Goal: Navigation & Orientation: Find specific page/section

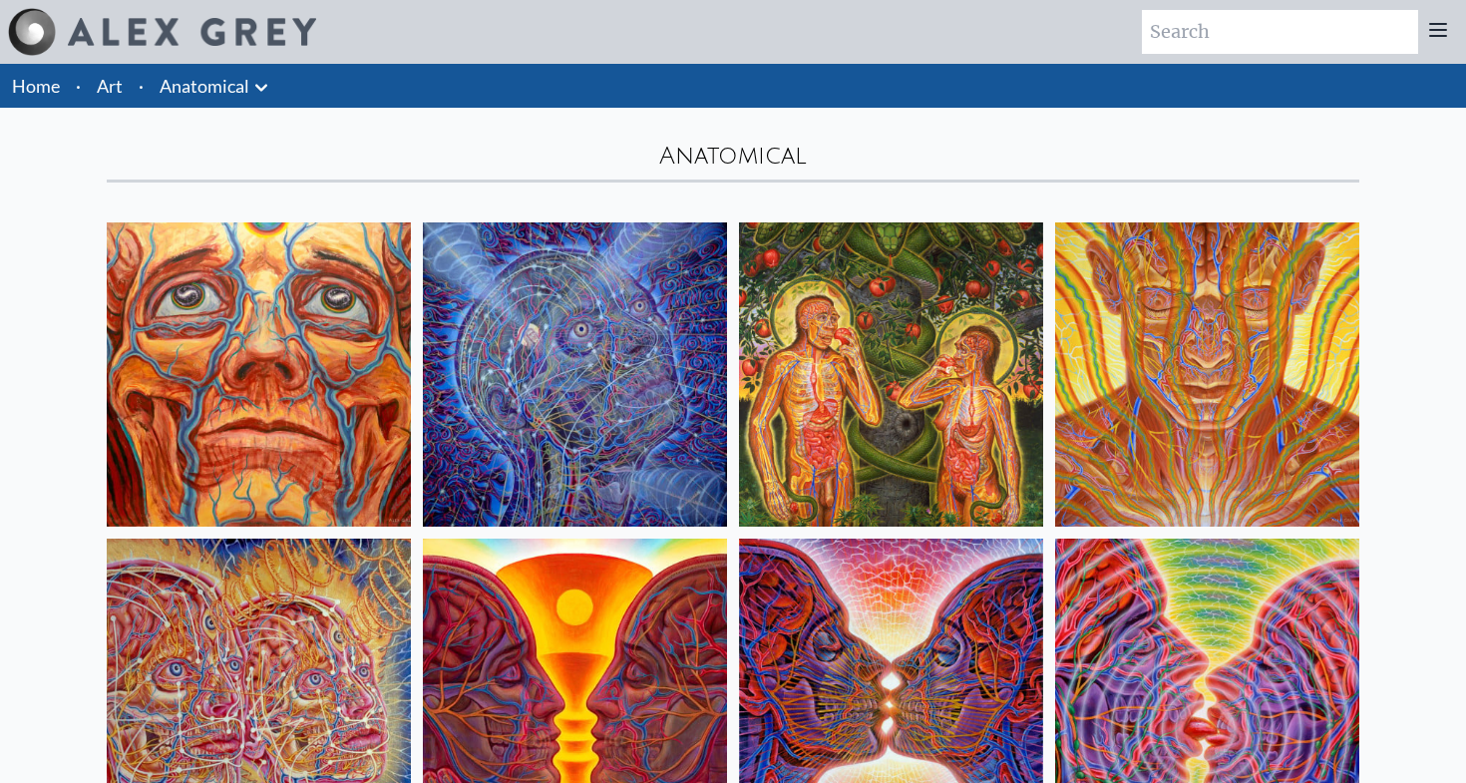
click at [222, 97] on link "Anatomical" at bounding box center [205, 86] width 90 height 28
click at [115, 79] on link "Art" at bounding box center [110, 86] width 26 height 28
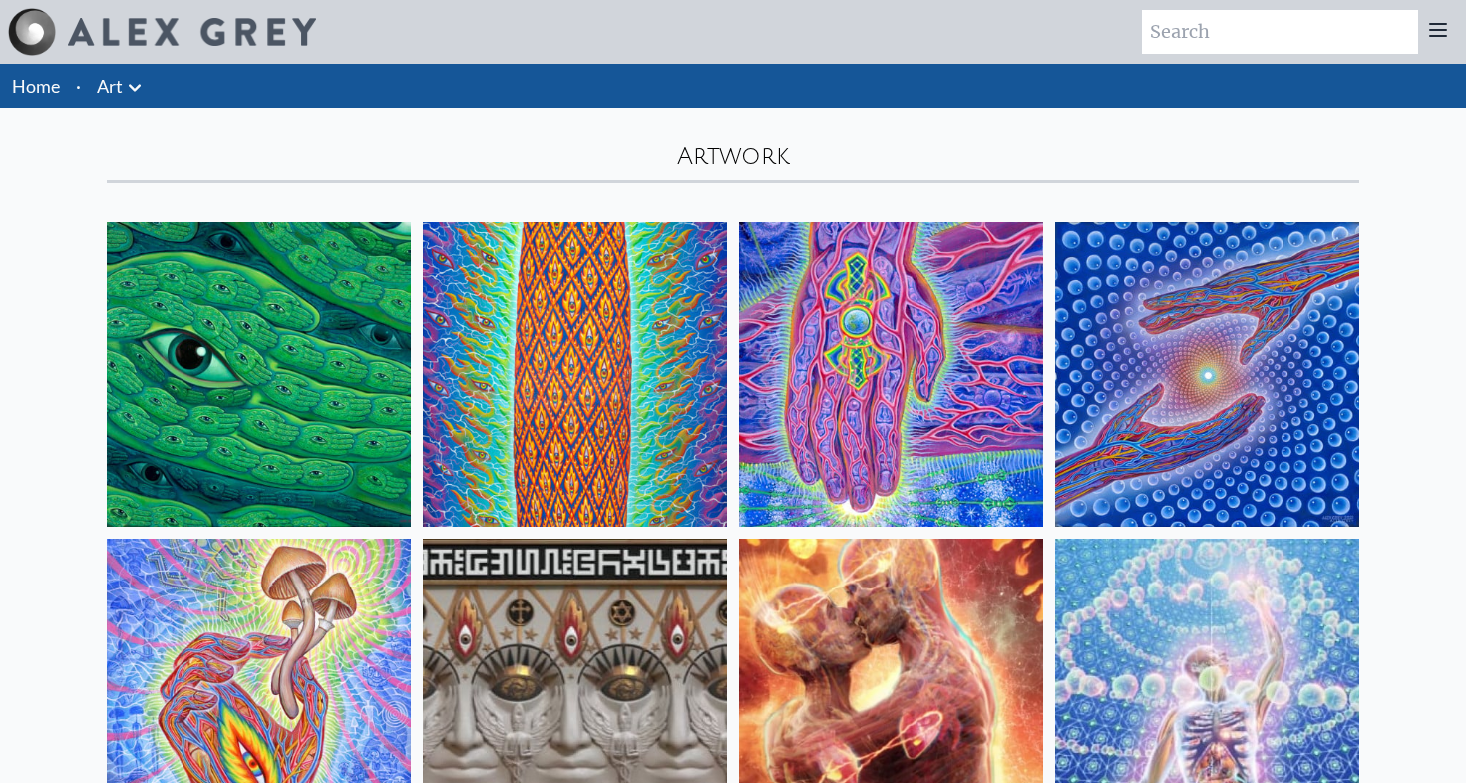
click at [130, 93] on icon at bounding box center [135, 88] width 24 height 24
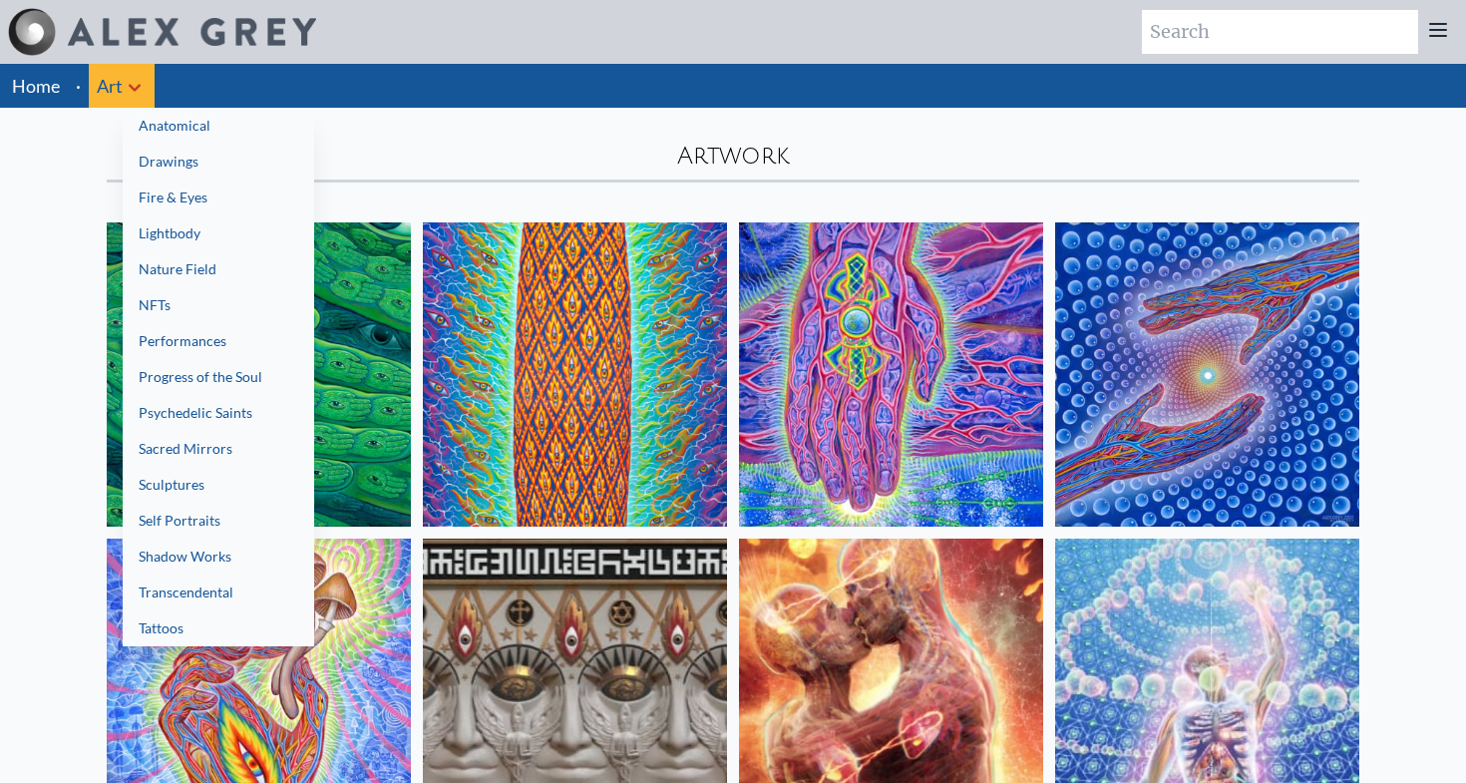
click at [170, 166] on link "Drawings" at bounding box center [219, 162] width 192 height 36
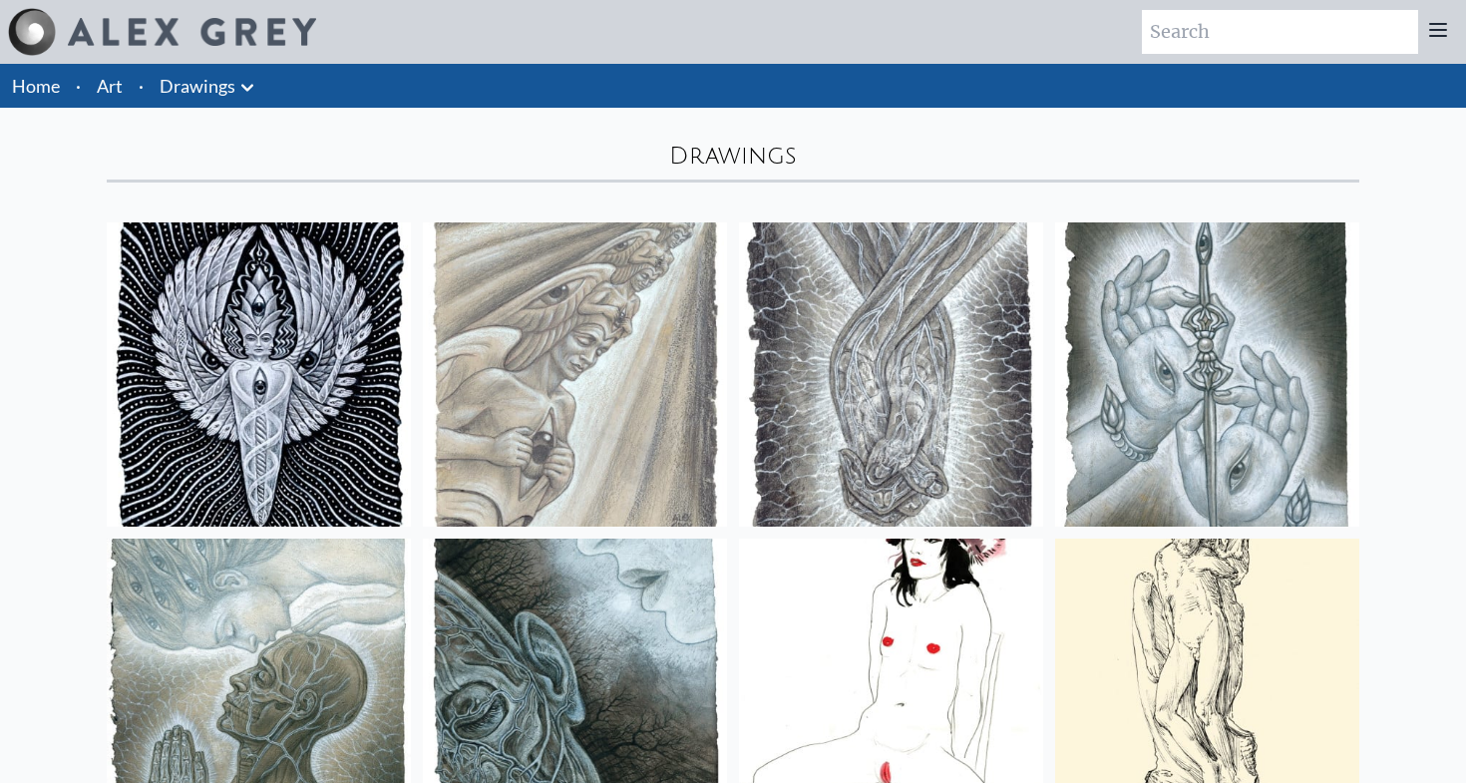
click at [115, 83] on link "Art" at bounding box center [110, 86] width 26 height 28
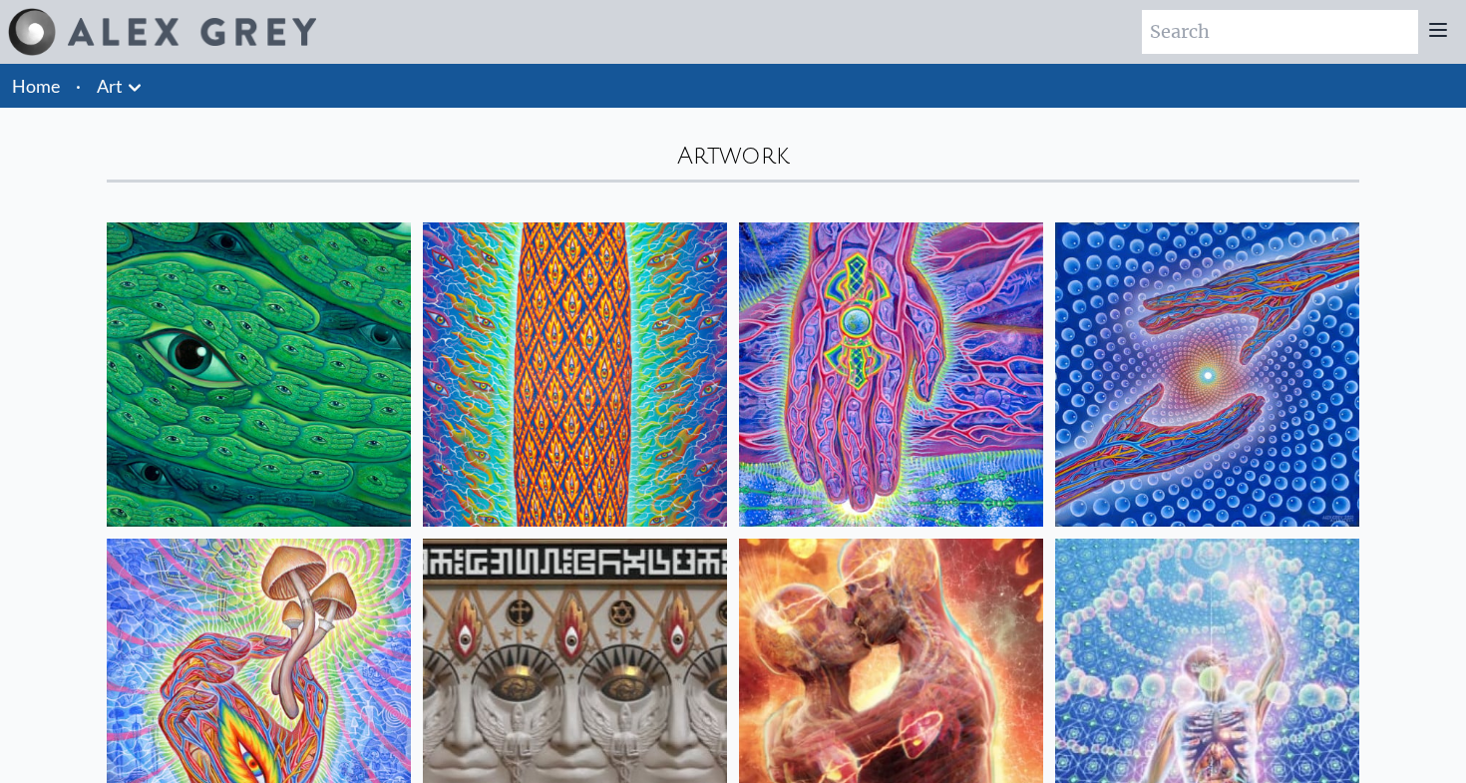
click at [116, 91] on link "Art" at bounding box center [110, 86] width 26 height 28
click at [125, 102] on li "Art Anatomical Drawings" at bounding box center [122, 86] width 66 height 44
click at [134, 87] on icon at bounding box center [135, 88] width 24 height 24
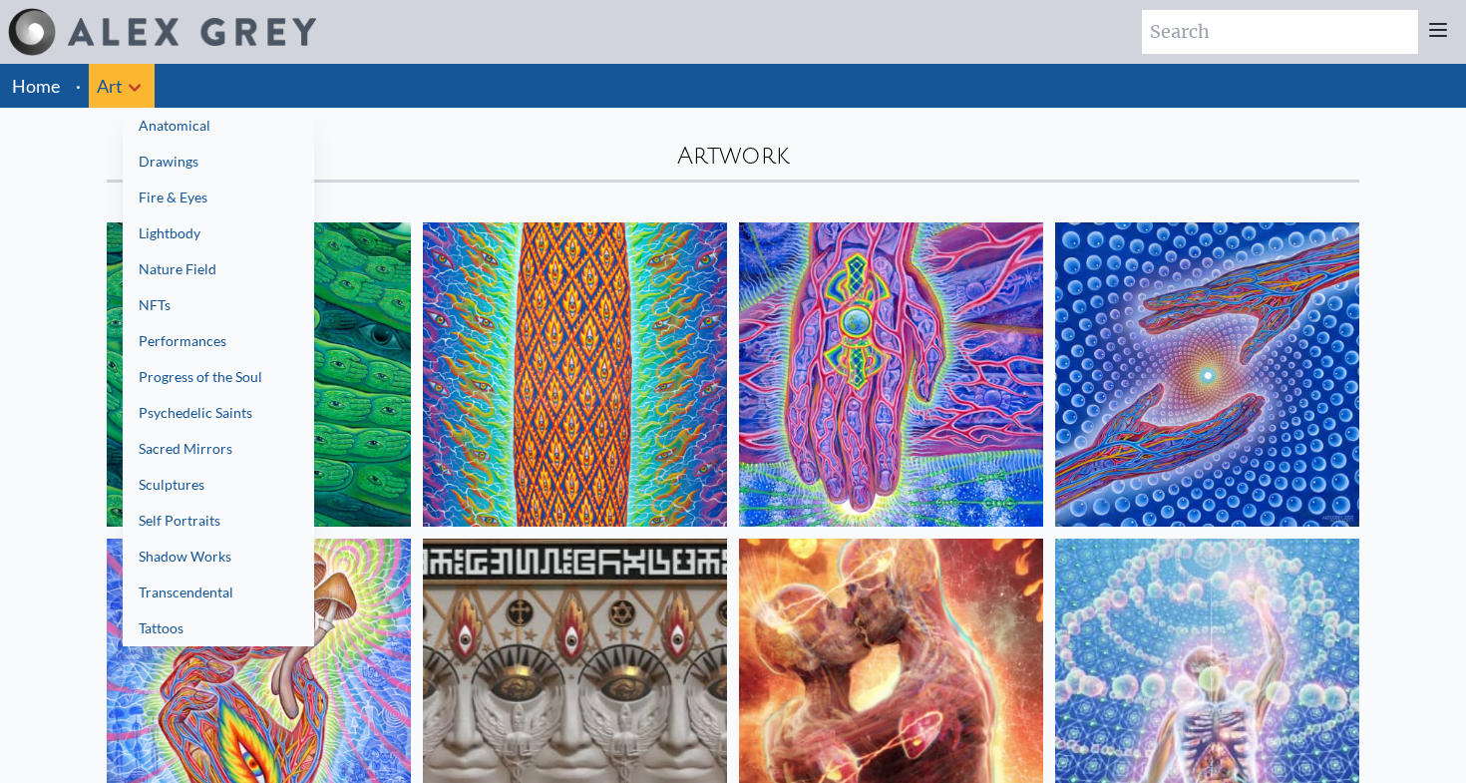
click at [144, 217] on link "Lightbody" at bounding box center [219, 233] width 192 height 36
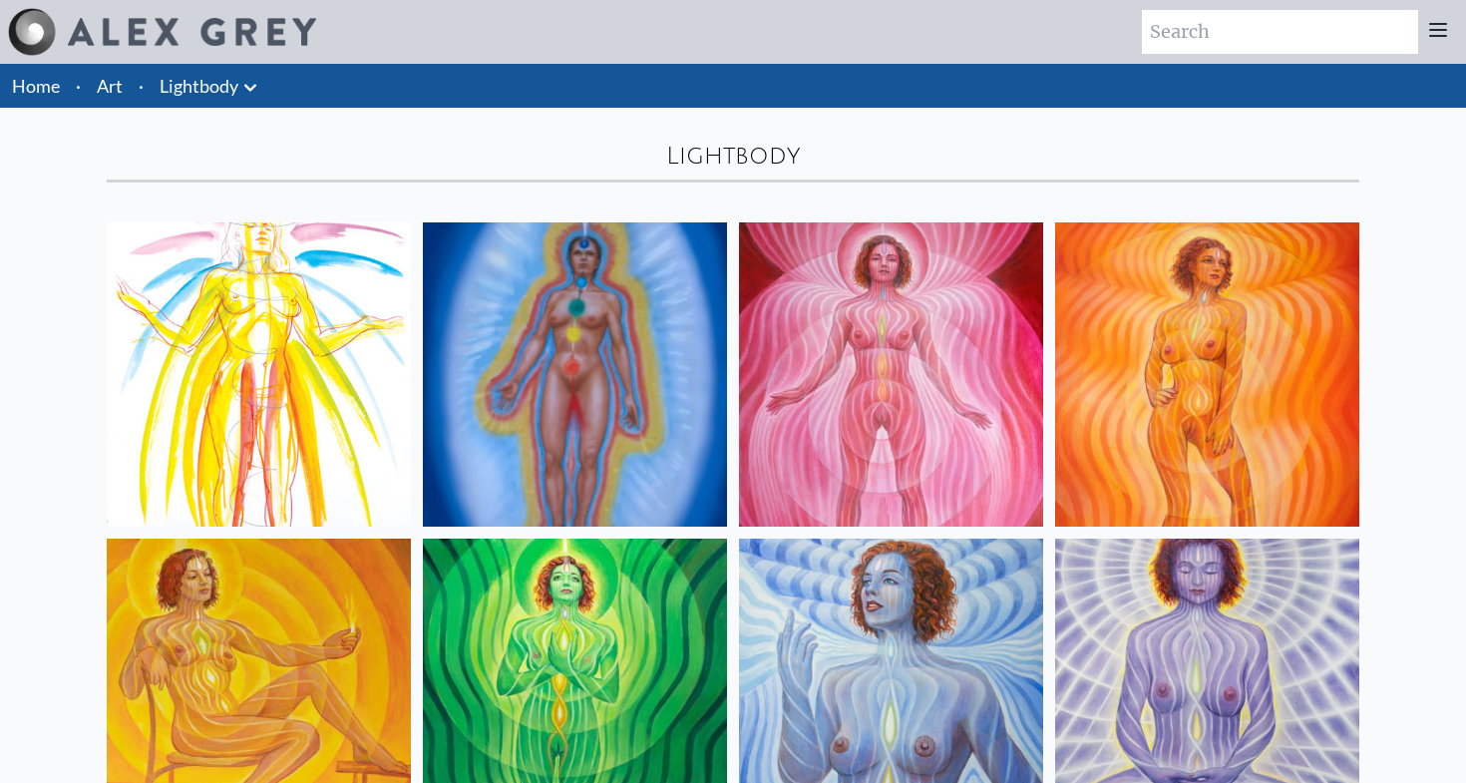
click at [135, 90] on li "·" at bounding box center [141, 86] width 21 height 44
click at [107, 88] on link "Art" at bounding box center [110, 86] width 26 height 28
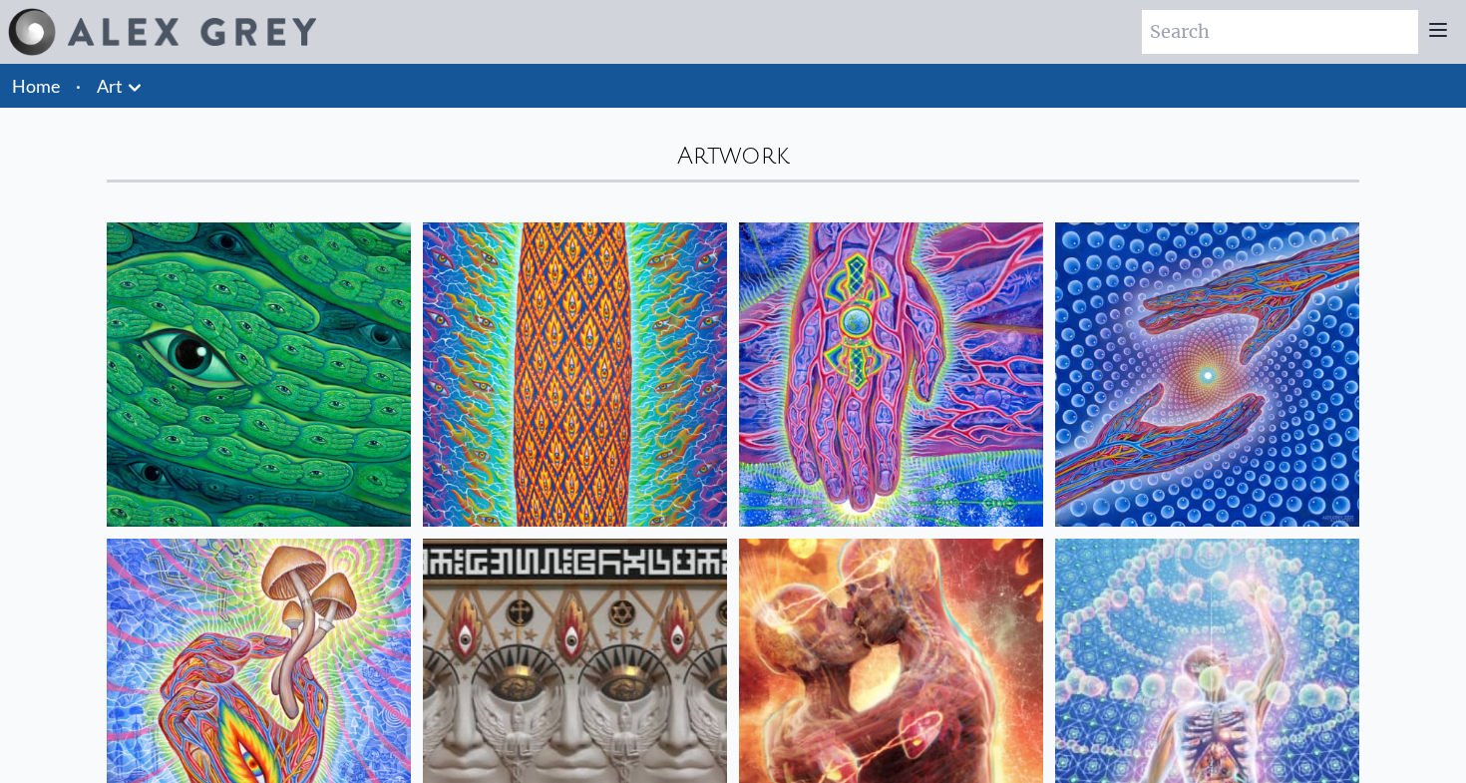
click at [115, 88] on link "Art" at bounding box center [110, 86] width 26 height 28
click at [138, 90] on icon at bounding box center [135, 88] width 24 height 24
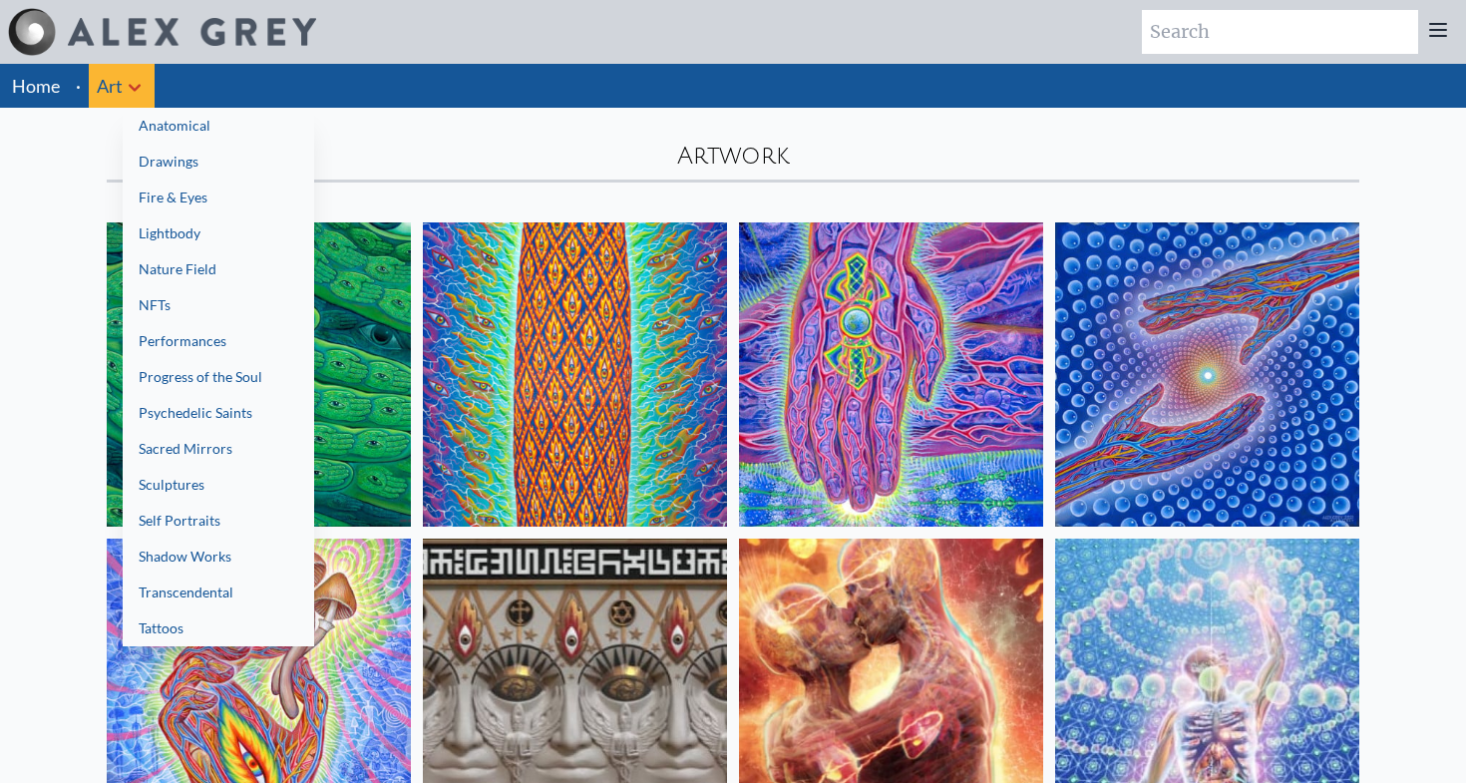
click at [161, 186] on link "Fire & Eyes" at bounding box center [219, 198] width 192 height 36
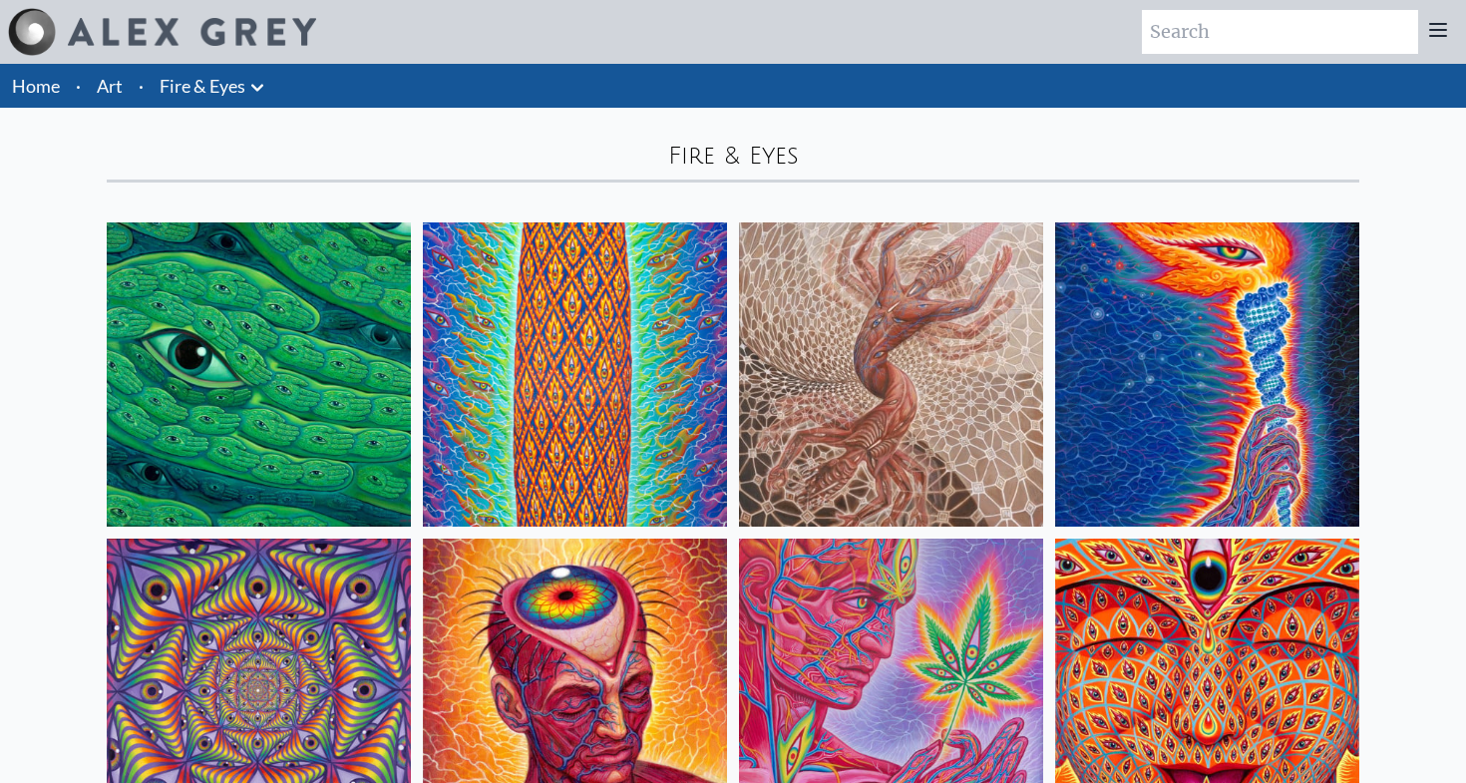
click at [121, 87] on link "Art" at bounding box center [110, 86] width 26 height 28
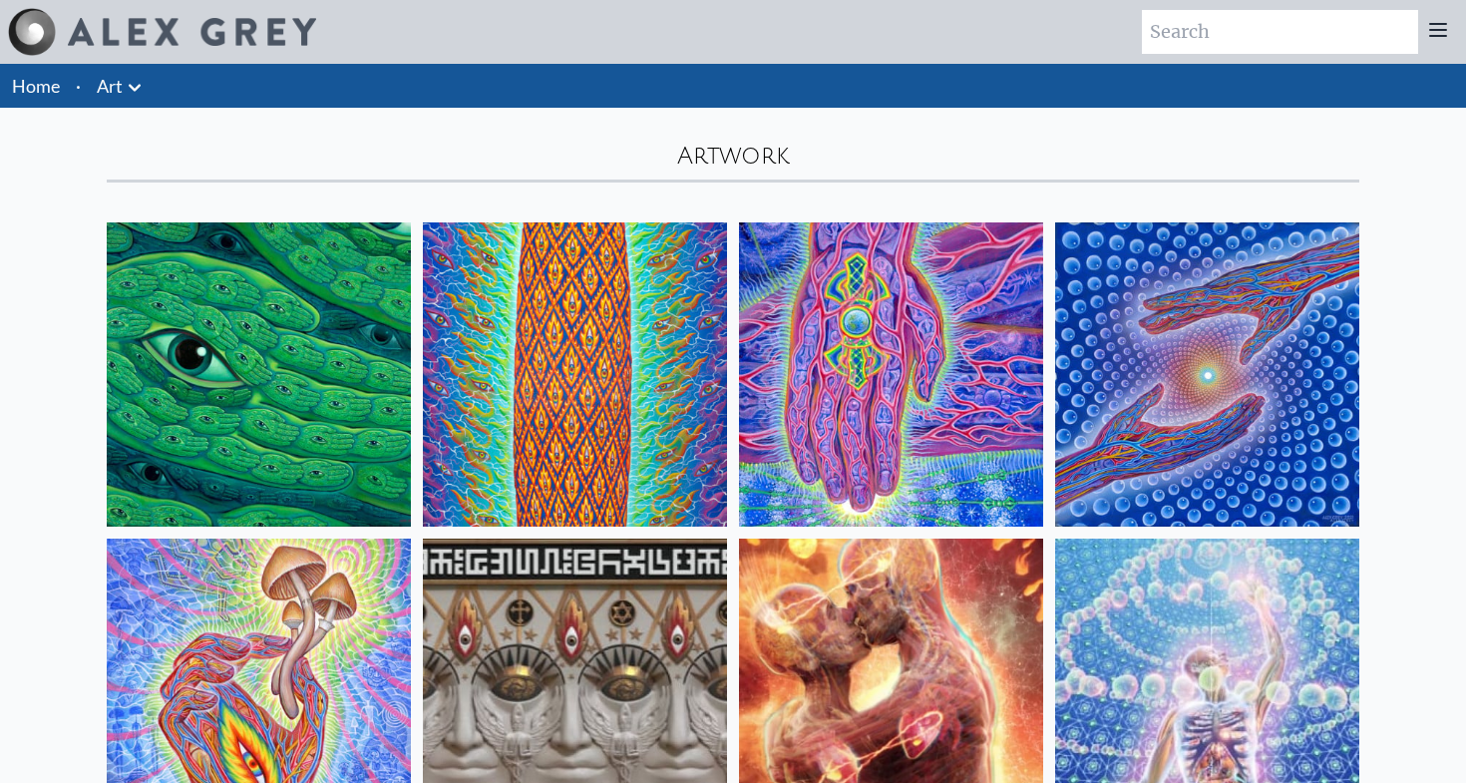
click at [126, 87] on icon at bounding box center [135, 88] width 24 height 24
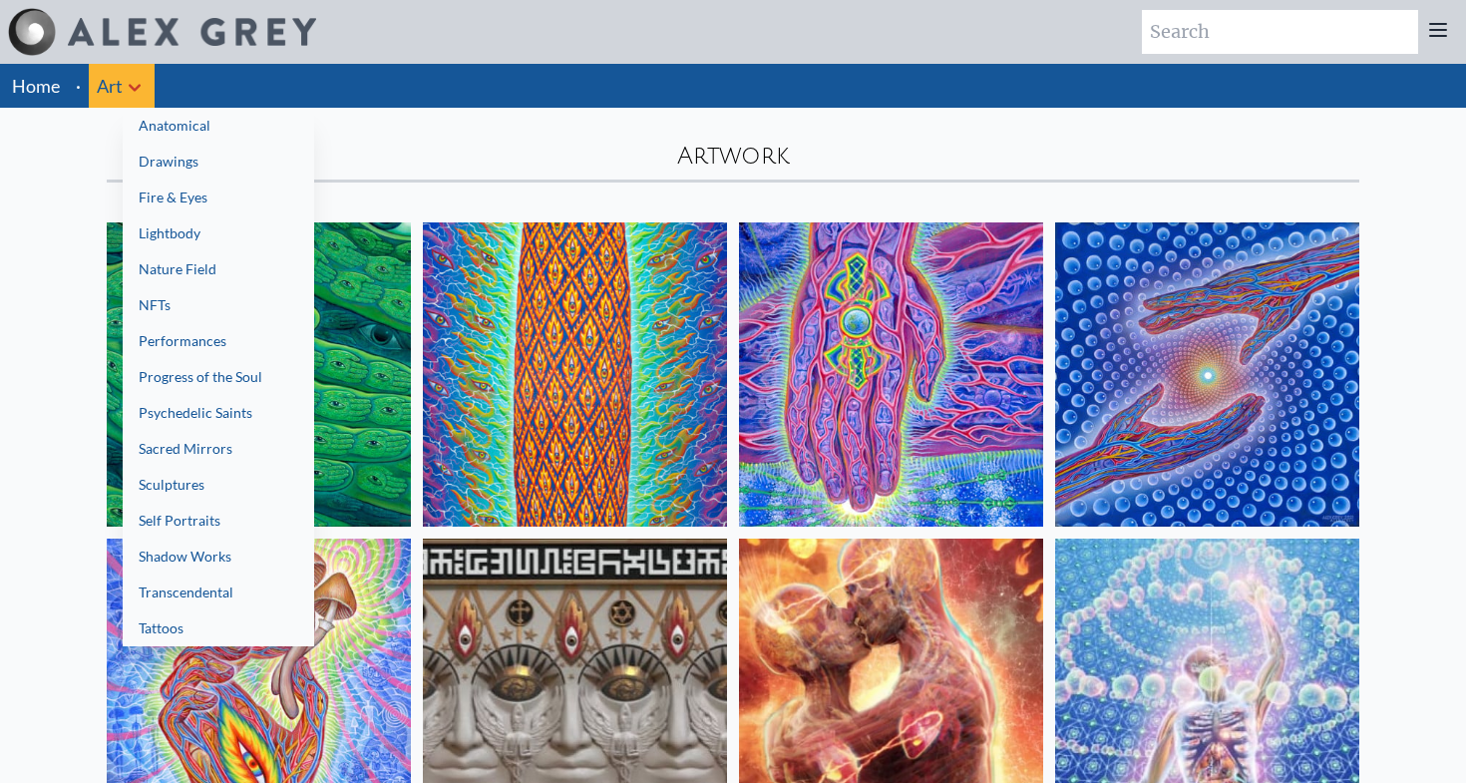
click at [173, 275] on link "Nature Field" at bounding box center [219, 269] width 192 height 36
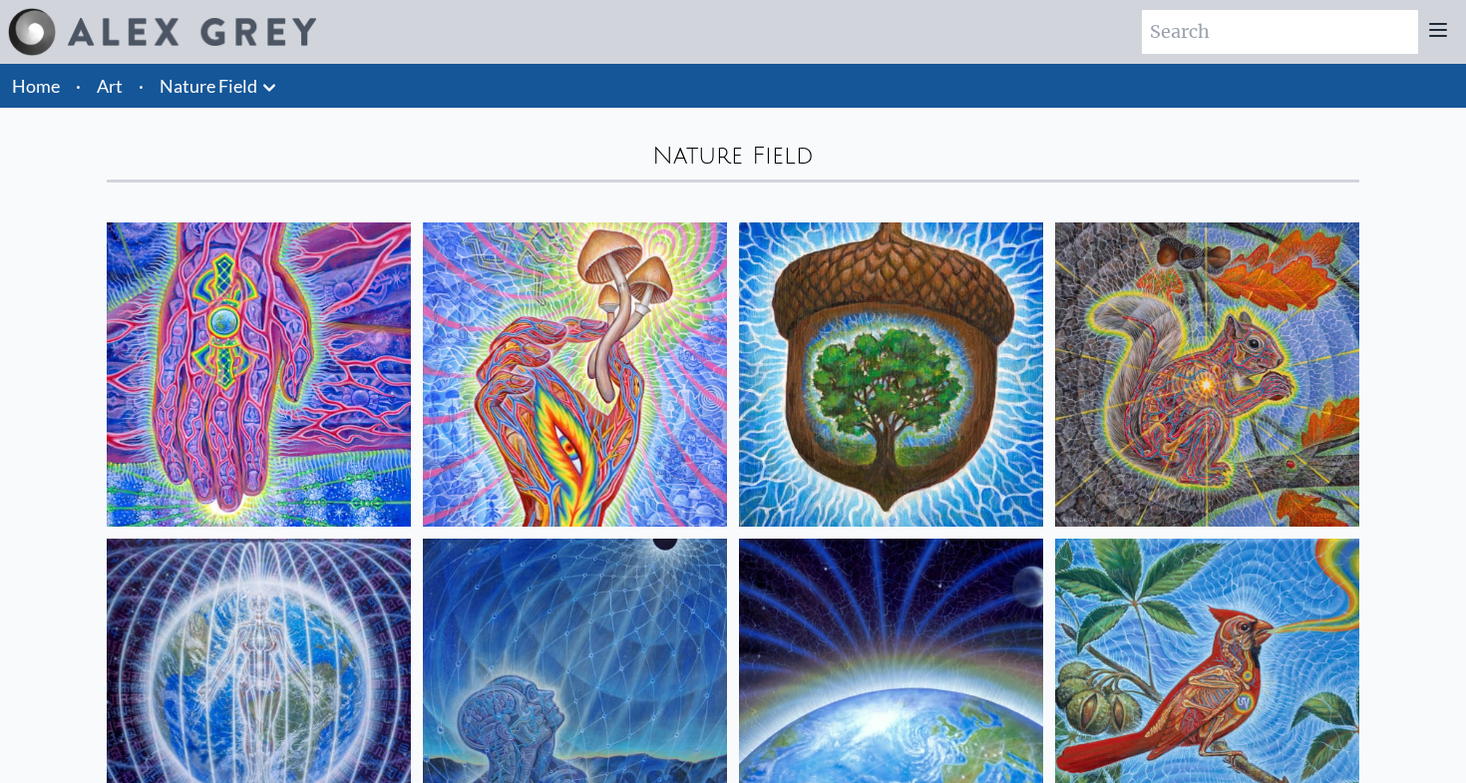
click at [110, 65] on li "Art" at bounding box center [110, 86] width 42 height 44
click at [112, 86] on link "Art" at bounding box center [110, 86] width 26 height 28
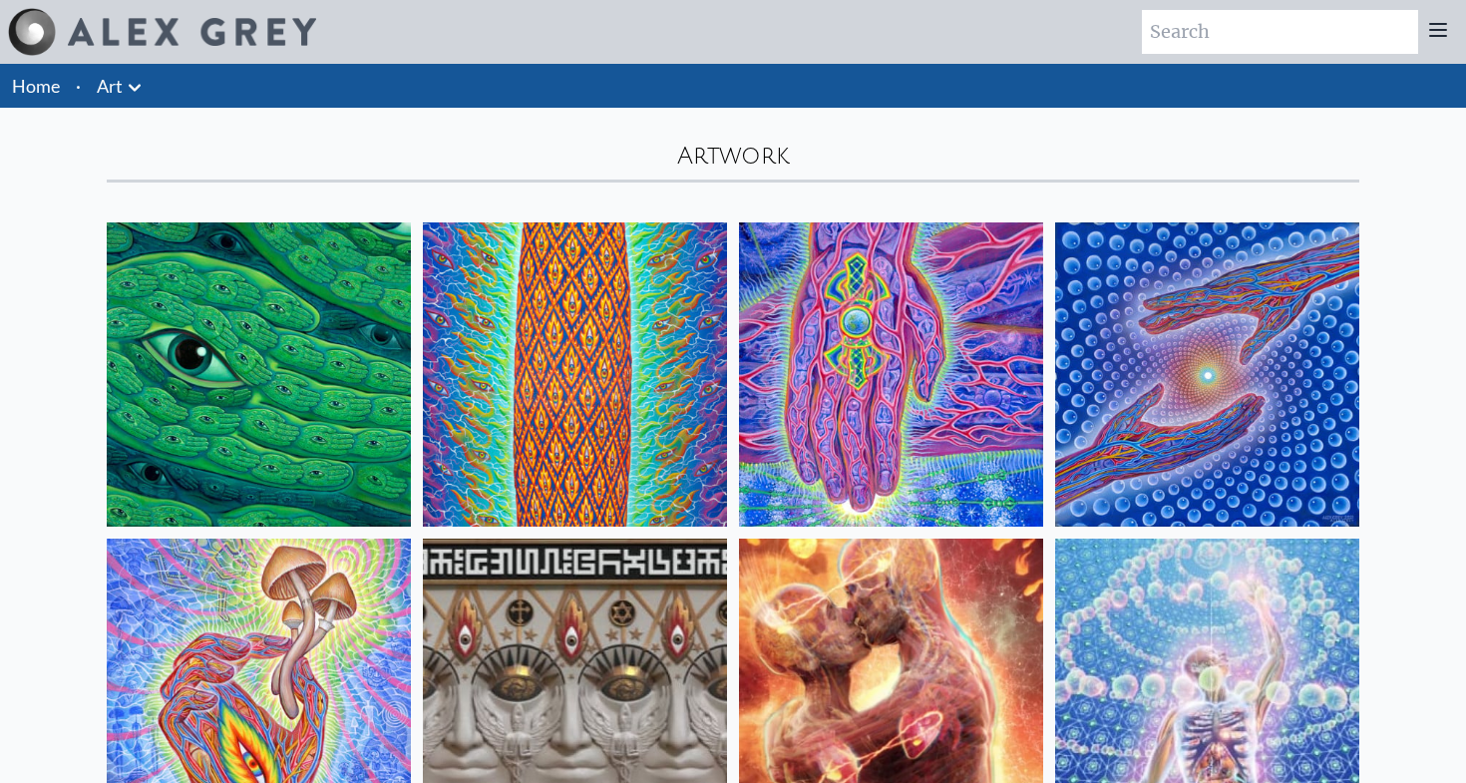
click at [136, 85] on icon at bounding box center [135, 88] width 24 height 24
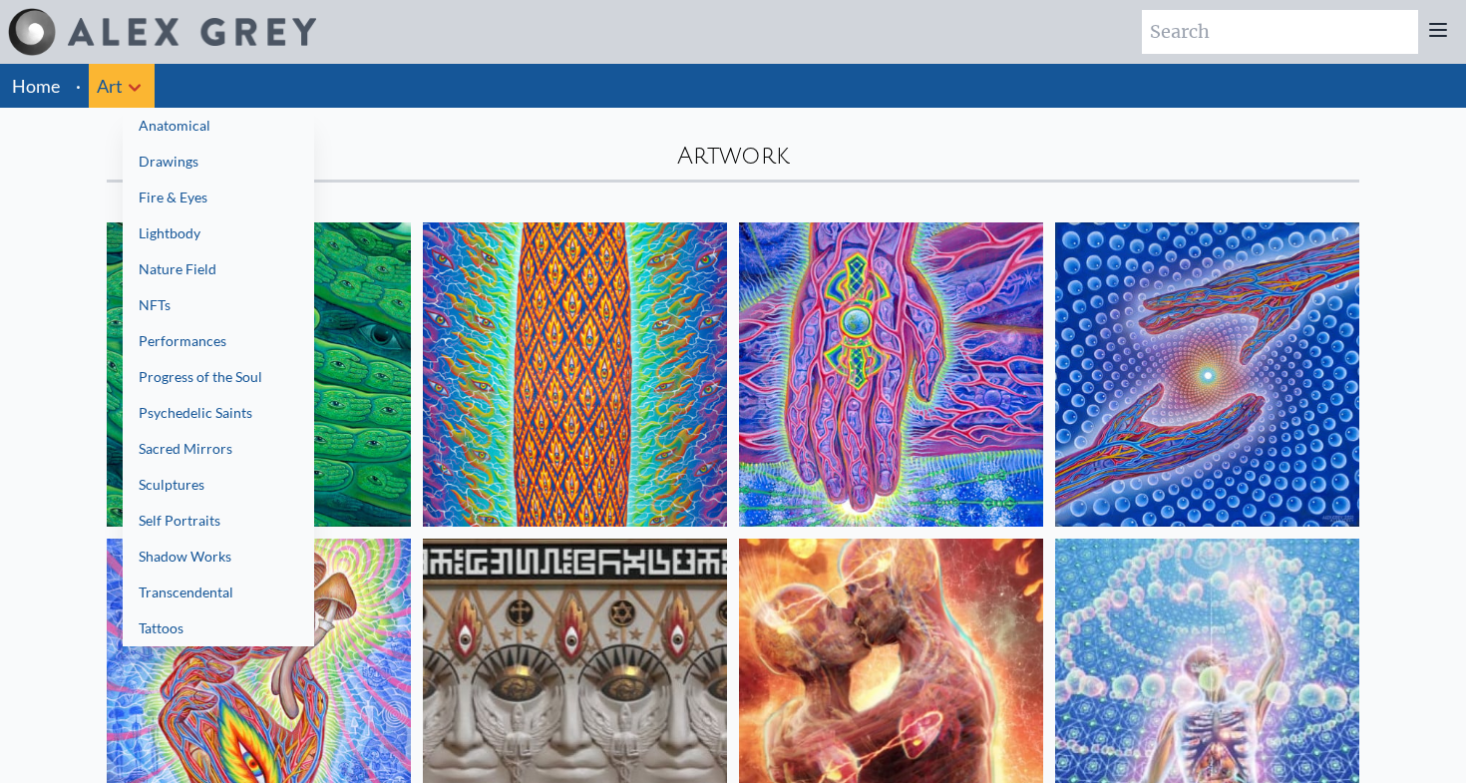
click at [197, 306] on link "NFTs" at bounding box center [219, 305] width 192 height 36
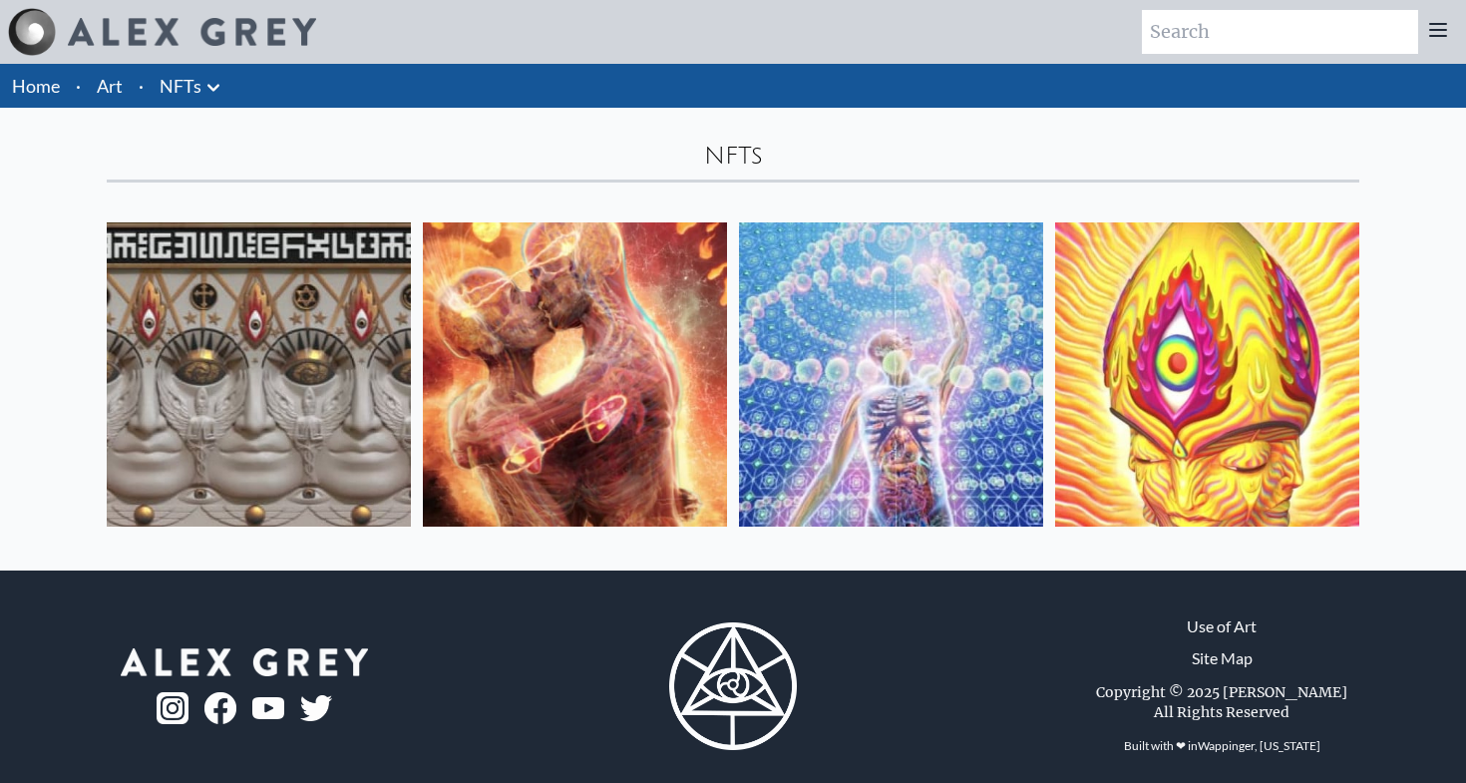
click at [110, 89] on link "Art" at bounding box center [110, 86] width 26 height 28
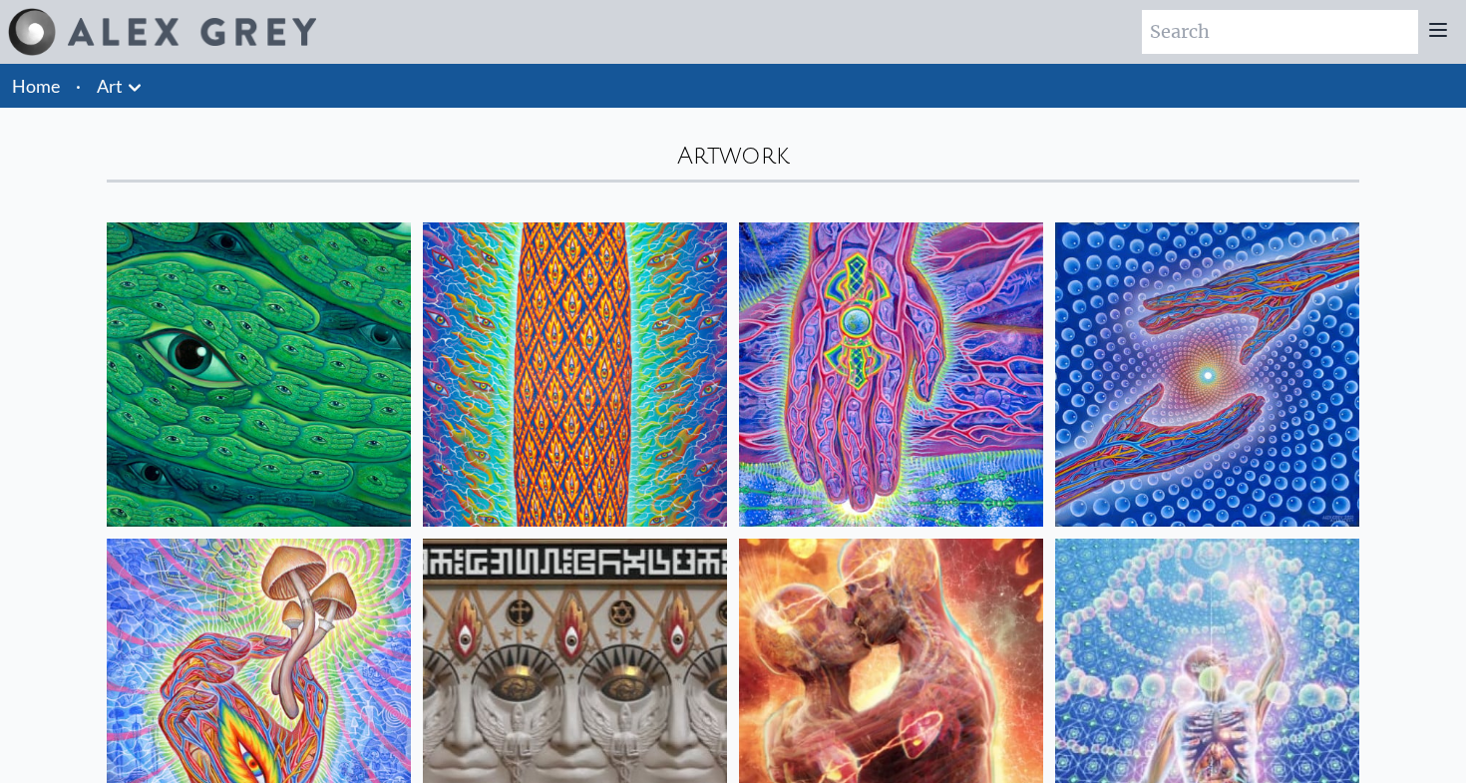
click at [133, 89] on icon at bounding box center [135, 87] width 12 height 7
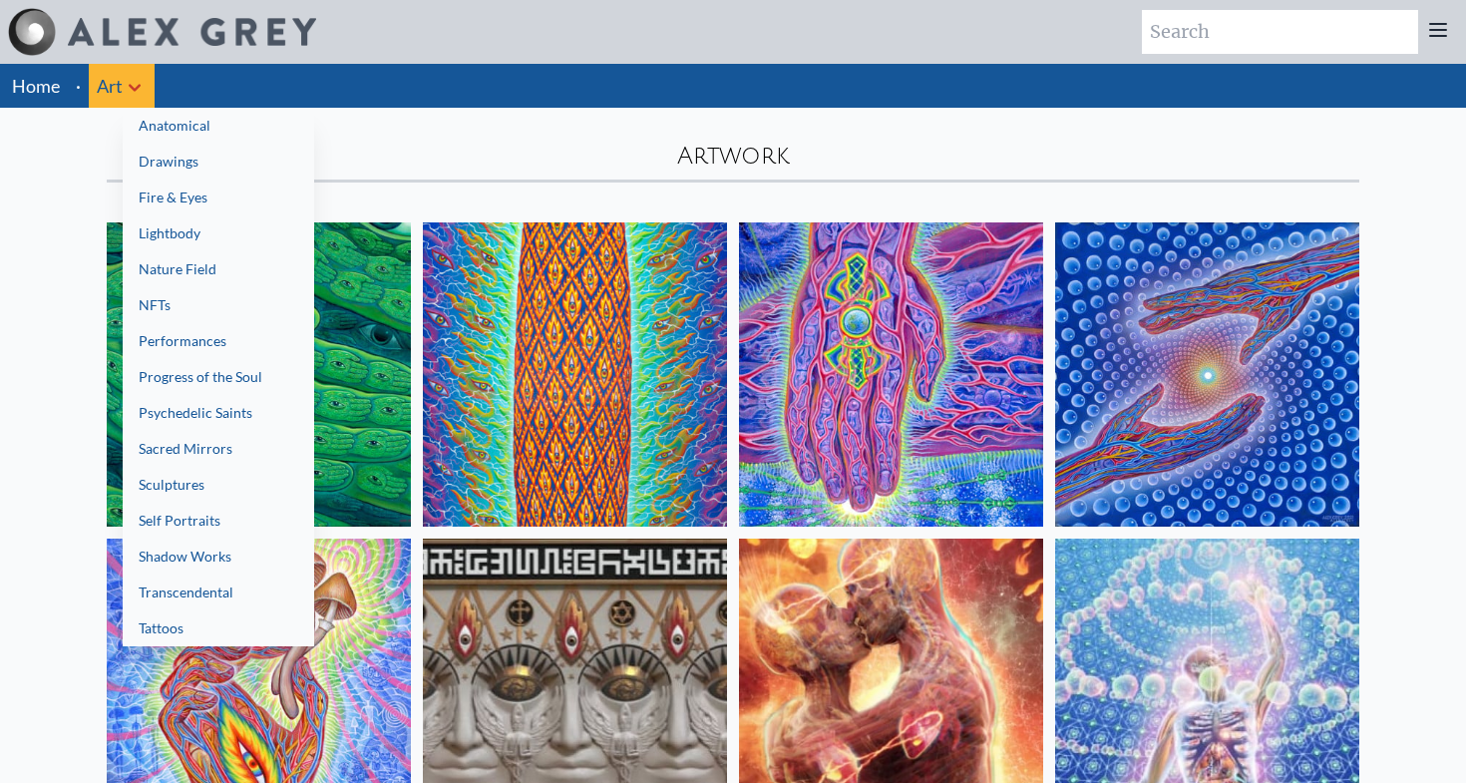
click at [192, 351] on link "Performances" at bounding box center [219, 341] width 192 height 36
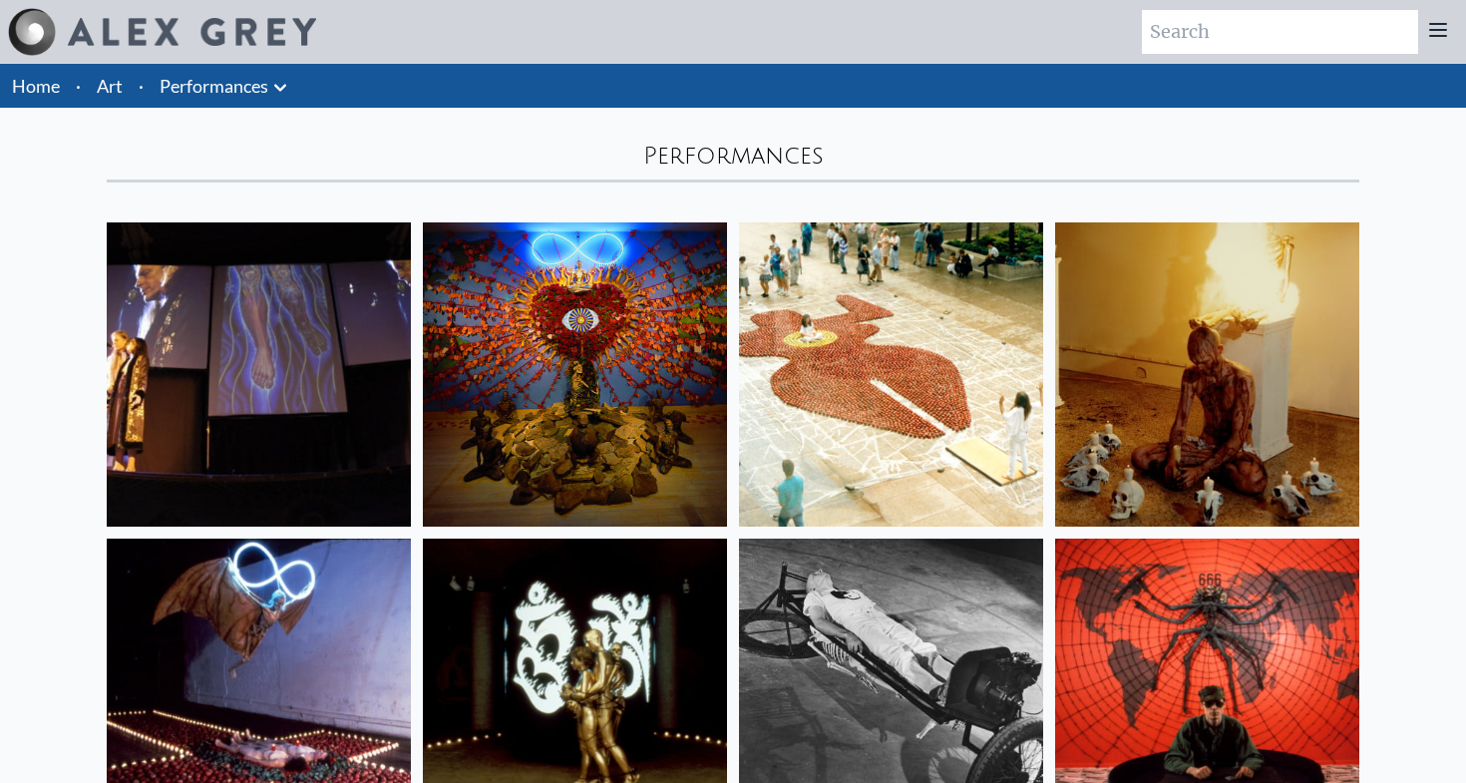
click at [148, 91] on li "·" at bounding box center [141, 86] width 21 height 44
click at [117, 91] on link "Art" at bounding box center [110, 86] width 26 height 28
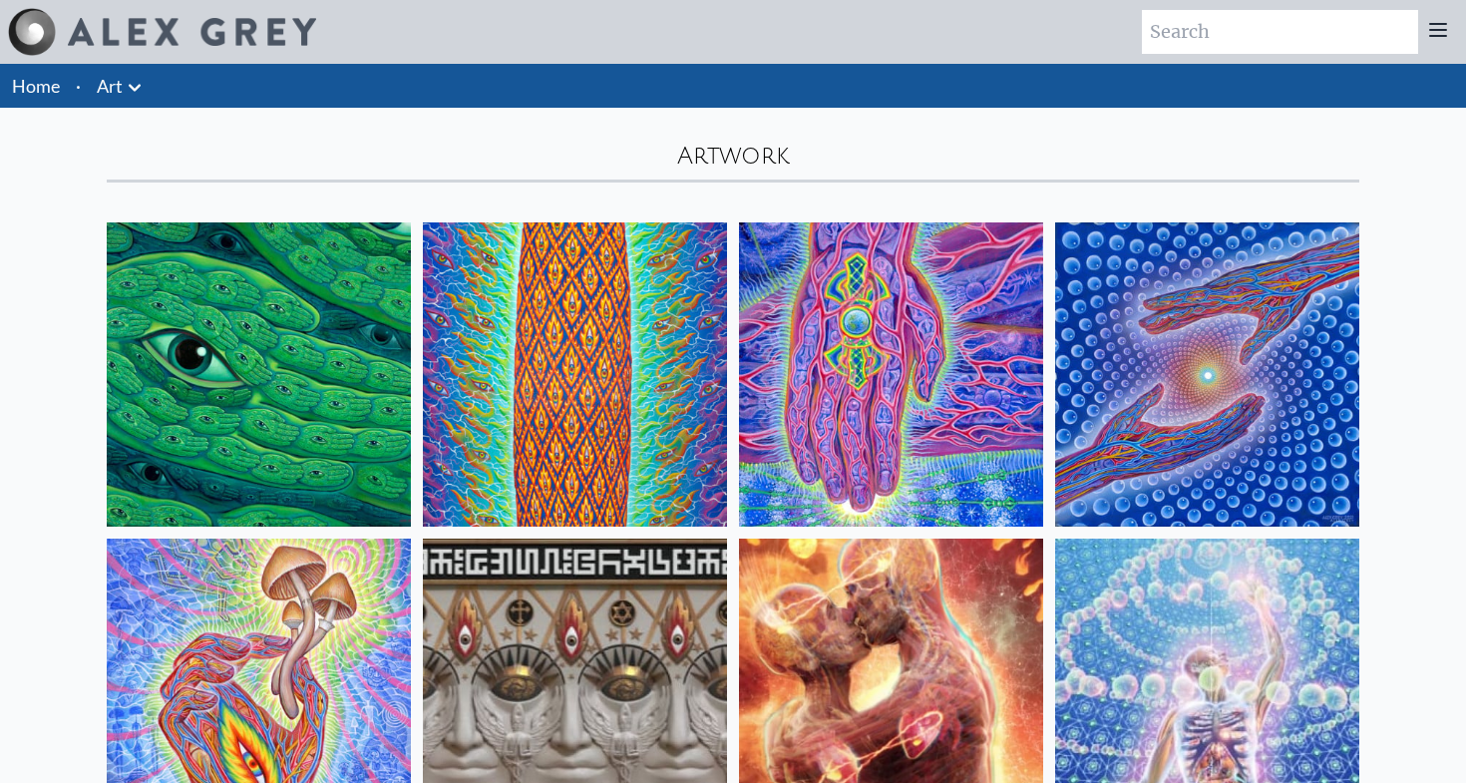
click at [137, 89] on icon at bounding box center [135, 88] width 24 height 24
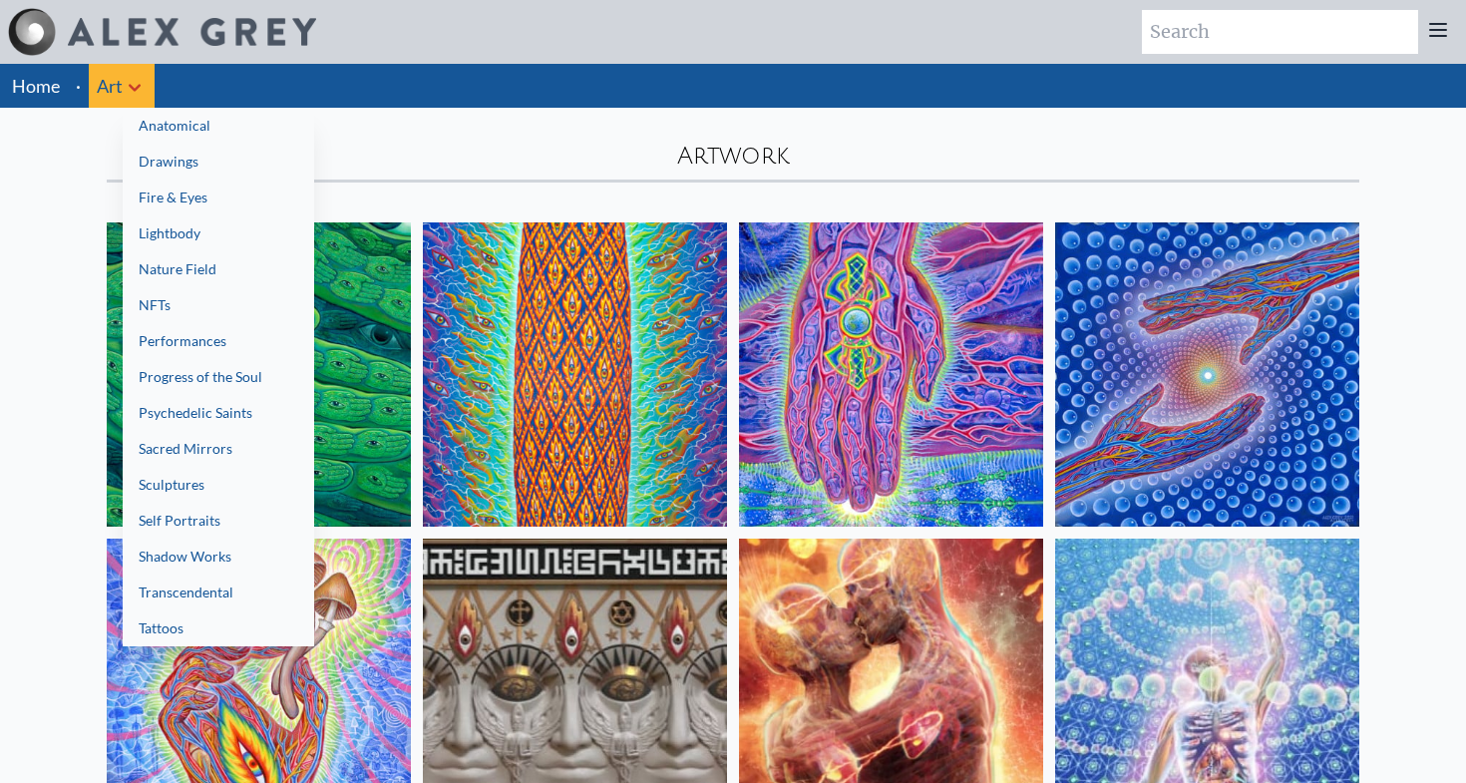
click at [193, 389] on link "Progress of the Soul" at bounding box center [219, 377] width 192 height 36
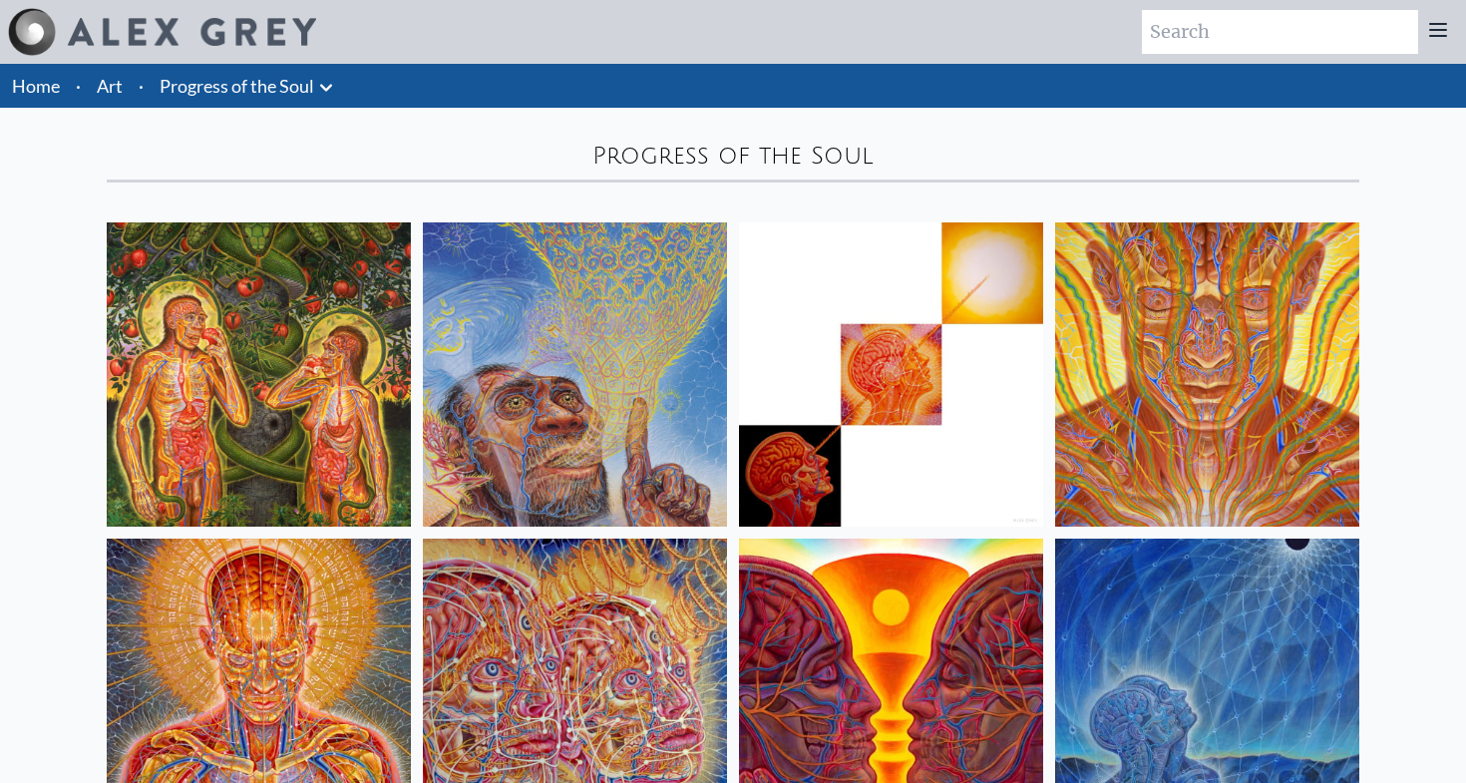
click at [138, 89] on li "·" at bounding box center [141, 86] width 21 height 44
click at [116, 87] on link "Art" at bounding box center [110, 86] width 26 height 28
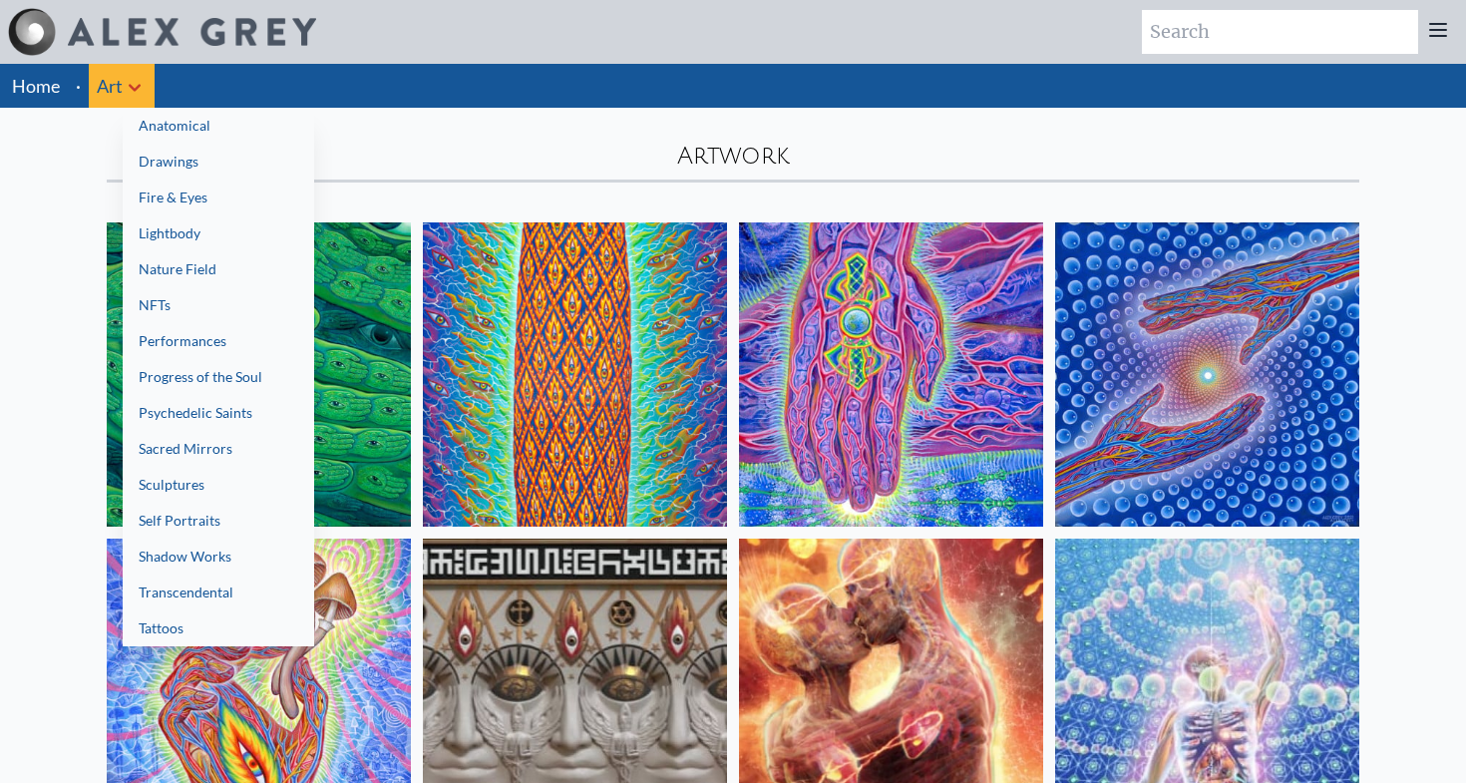
click at [191, 404] on link "Psychedelic Saints" at bounding box center [219, 413] width 192 height 36
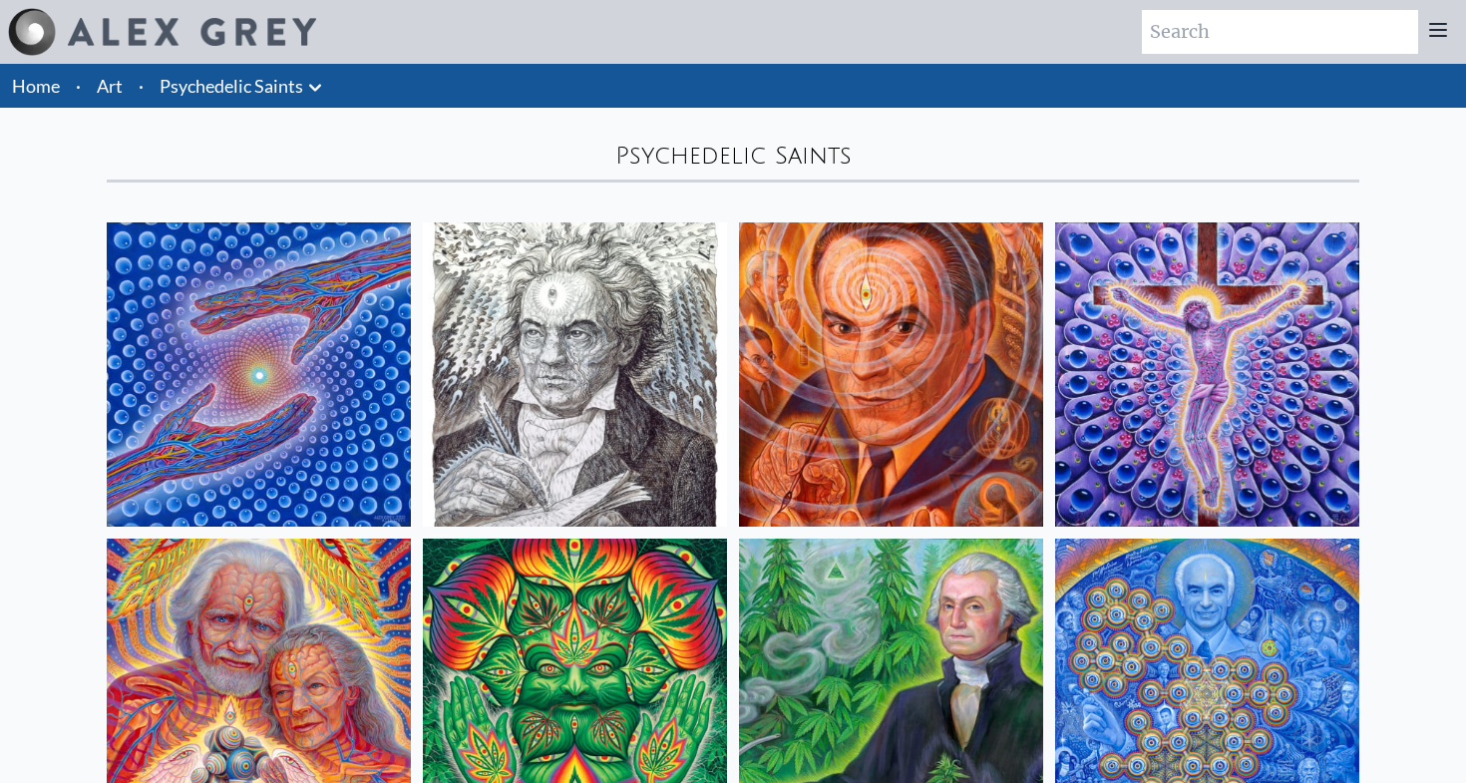
click at [105, 98] on link "Art" at bounding box center [110, 86] width 26 height 28
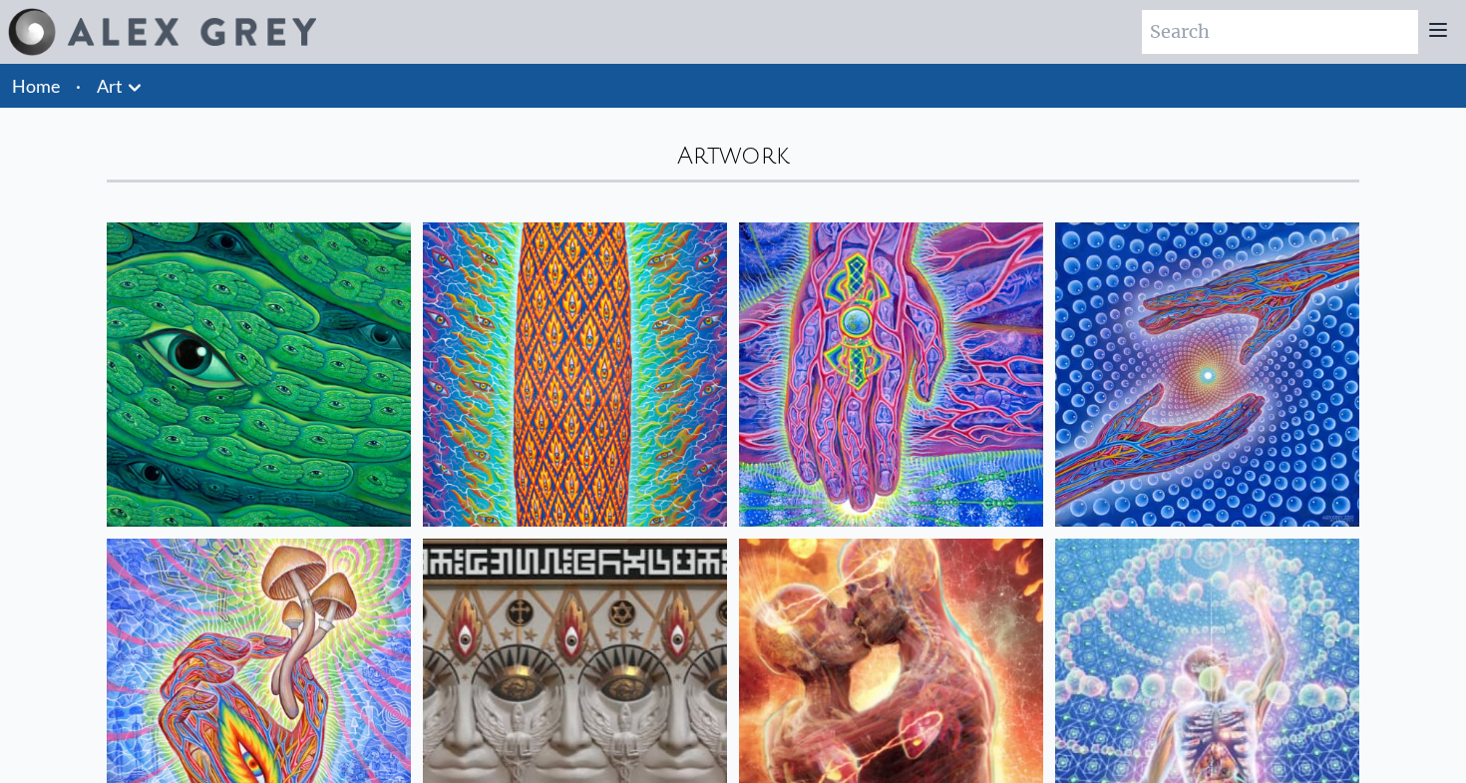
click at [141, 87] on icon at bounding box center [135, 88] width 24 height 24
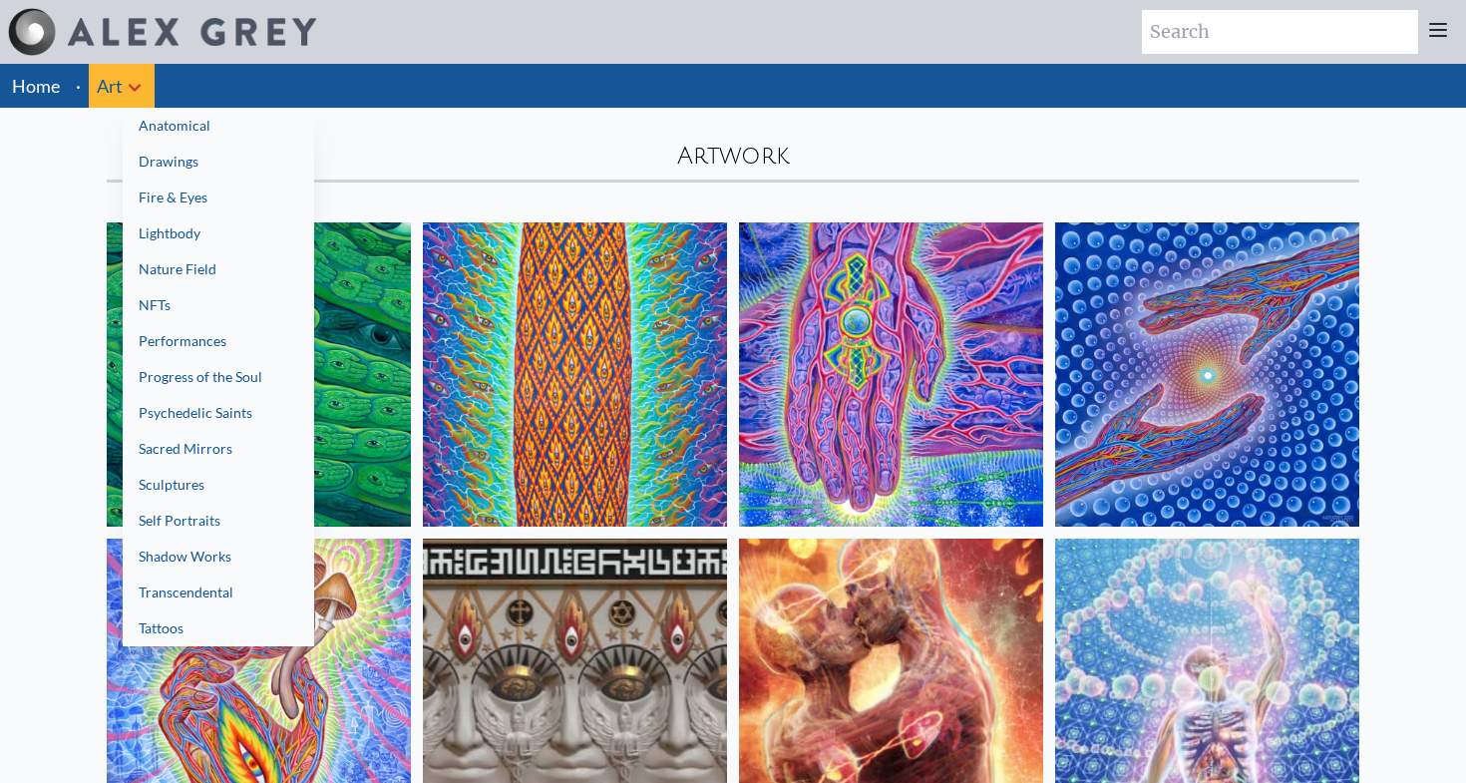
click at [173, 457] on link "Sacred Mirrors" at bounding box center [219, 449] width 192 height 36
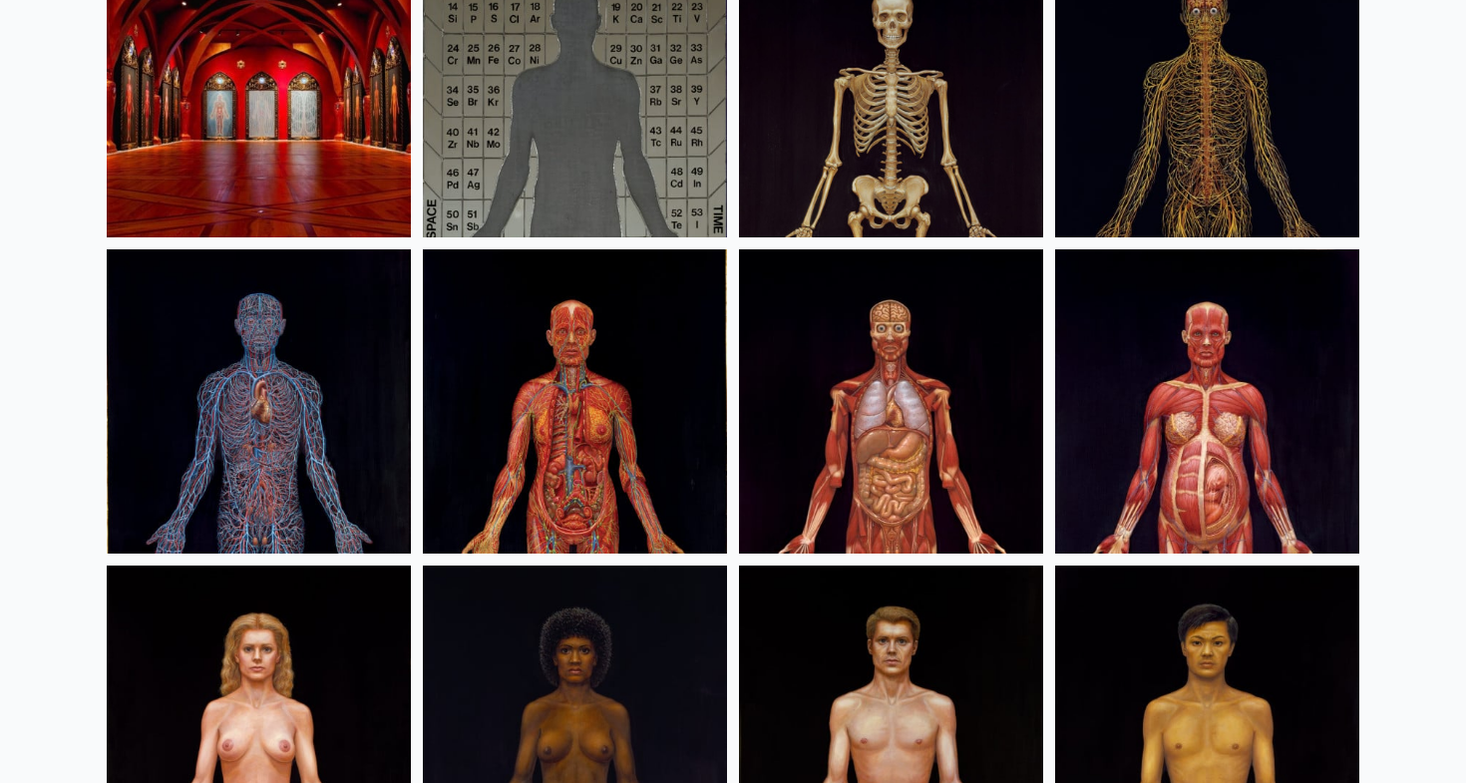
scroll to position [256, 0]
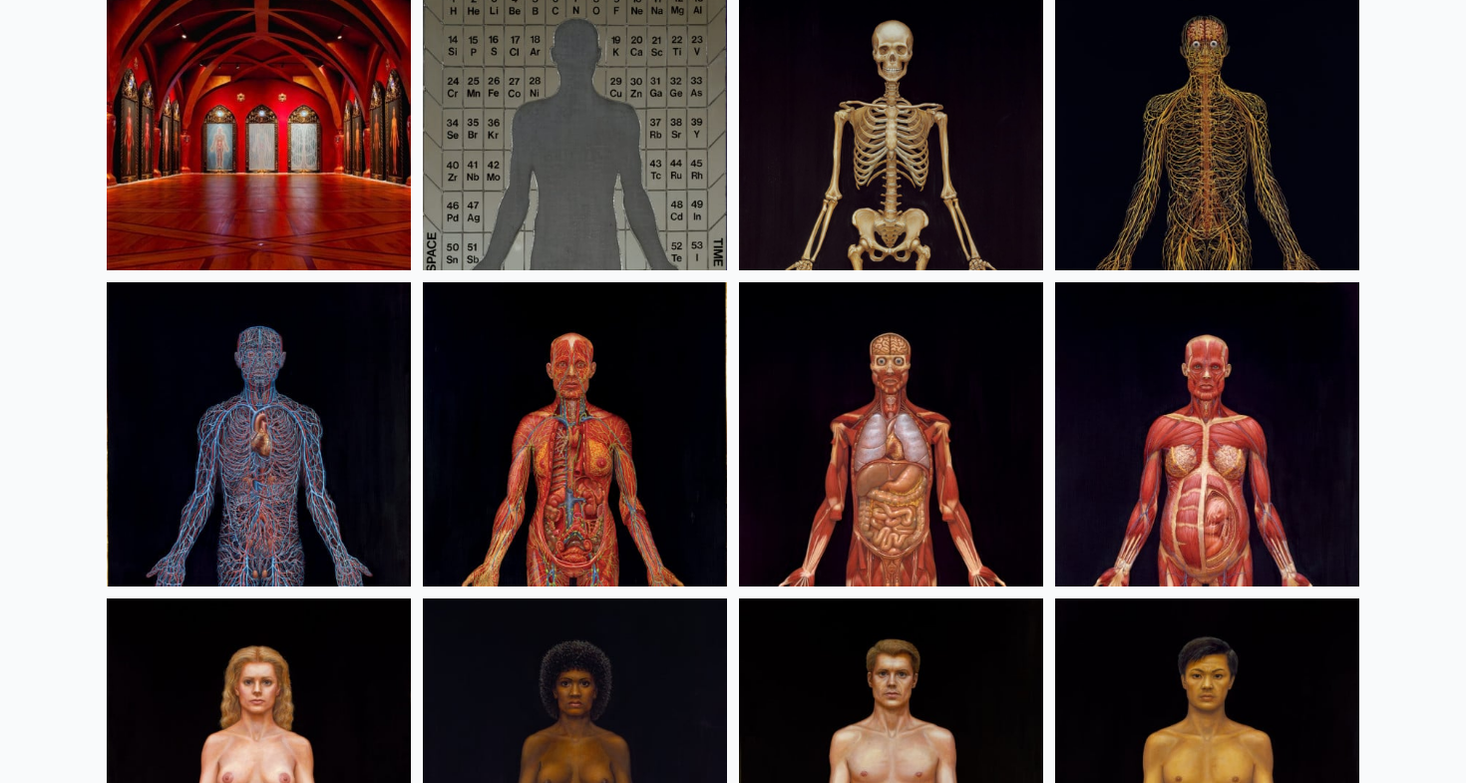
click at [880, 128] on img at bounding box center [891, 118] width 304 height 304
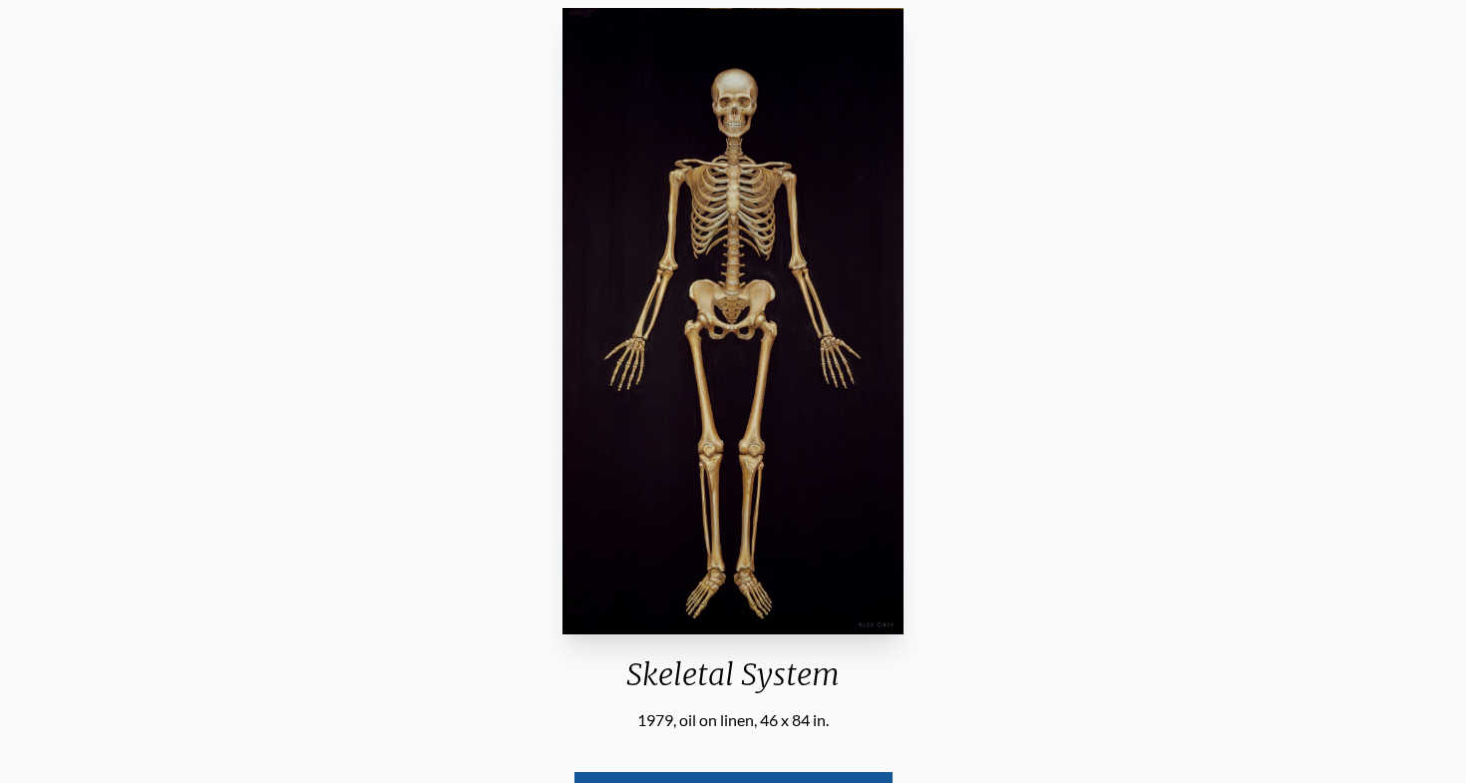
scroll to position [184, 0]
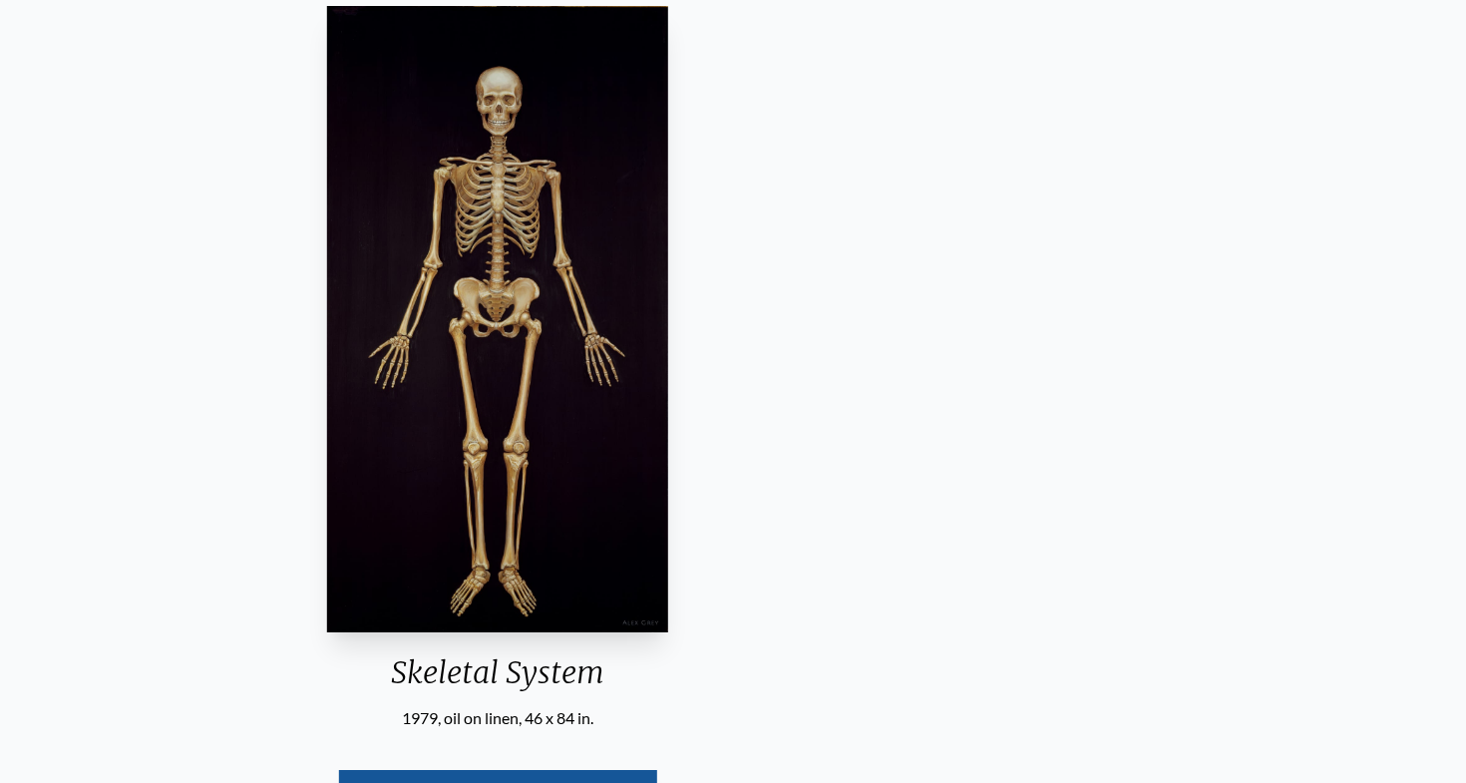
click at [589, 491] on img "3 / 23" at bounding box center [497, 319] width 341 height 626
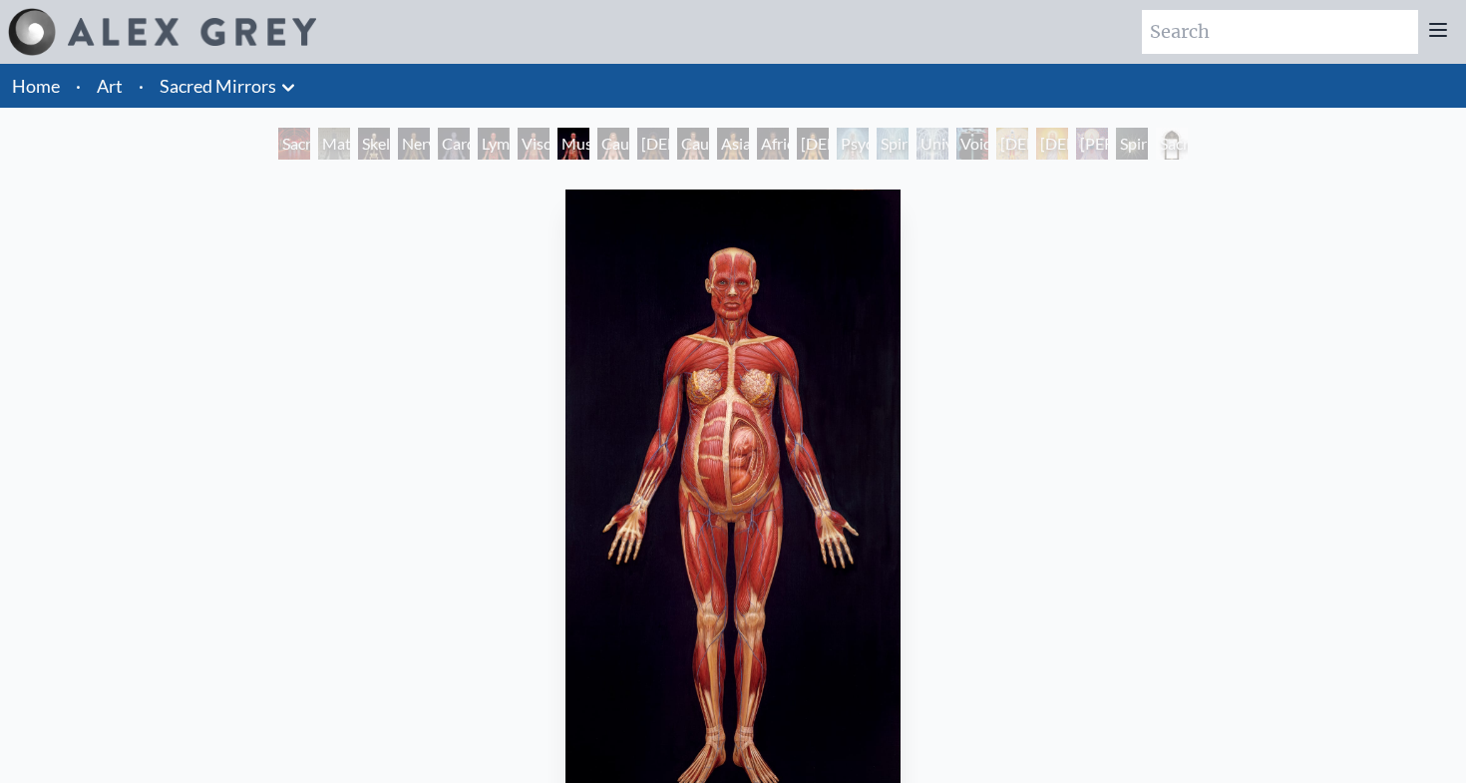
click at [120, 94] on link "Art" at bounding box center [110, 86] width 26 height 28
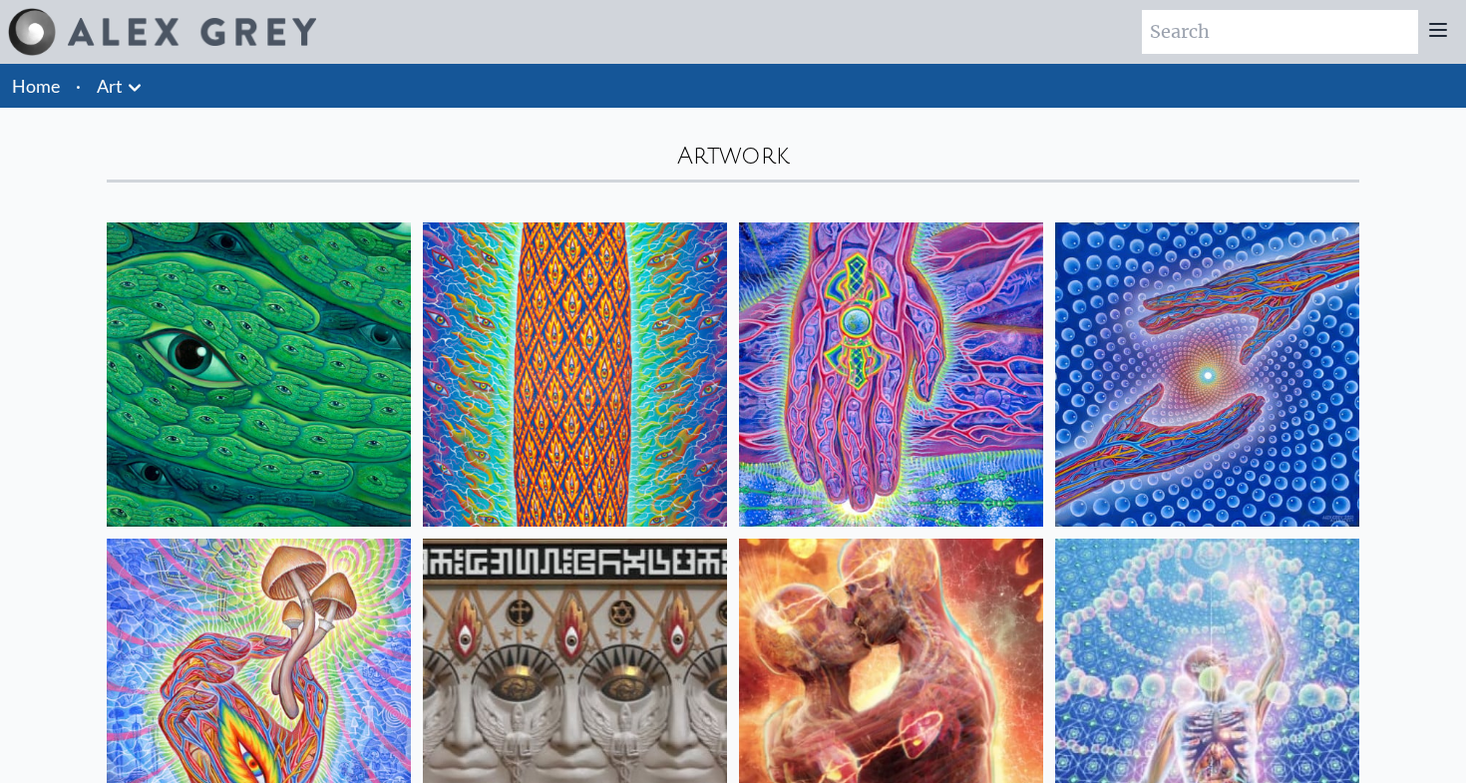
click at [146, 94] on li "Art Anatomical Drawings" at bounding box center [122, 86] width 66 height 44
click at [141, 93] on icon at bounding box center [135, 88] width 24 height 24
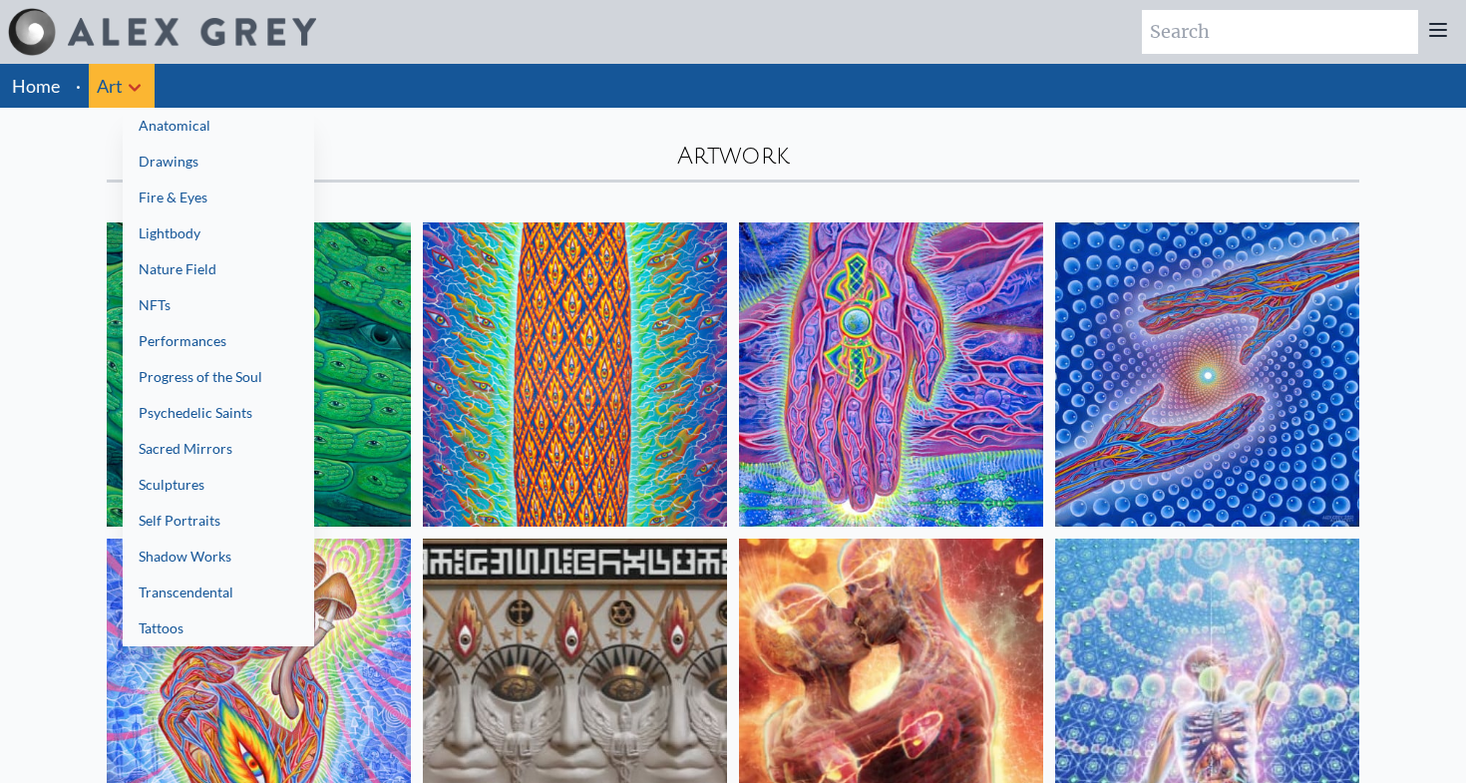
click at [242, 492] on link "Sculptures" at bounding box center [219, 485] width 192 height 36
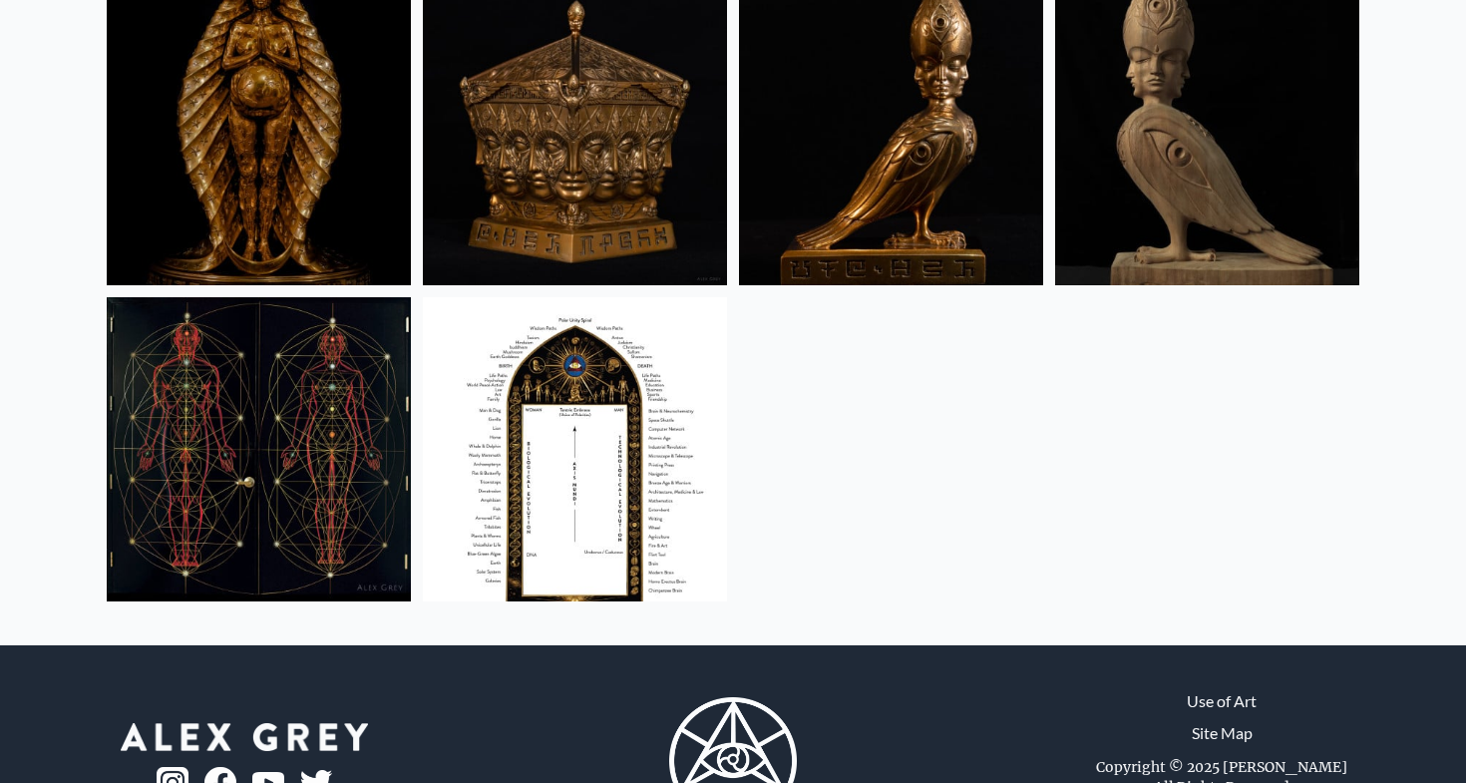
scroll to position [309, 0]
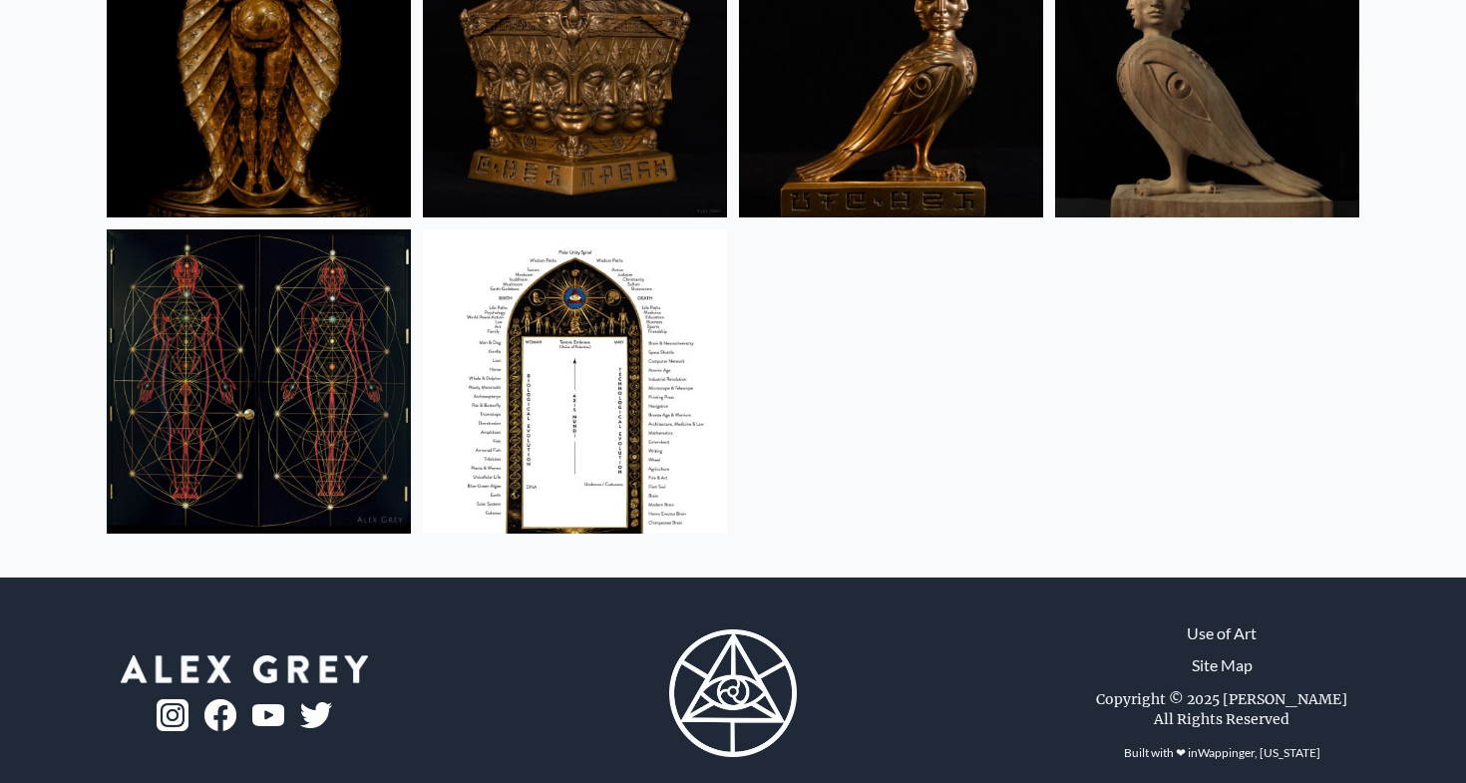
click at [559, 387] on img at bounding box center [575, 381] width 304 height 304
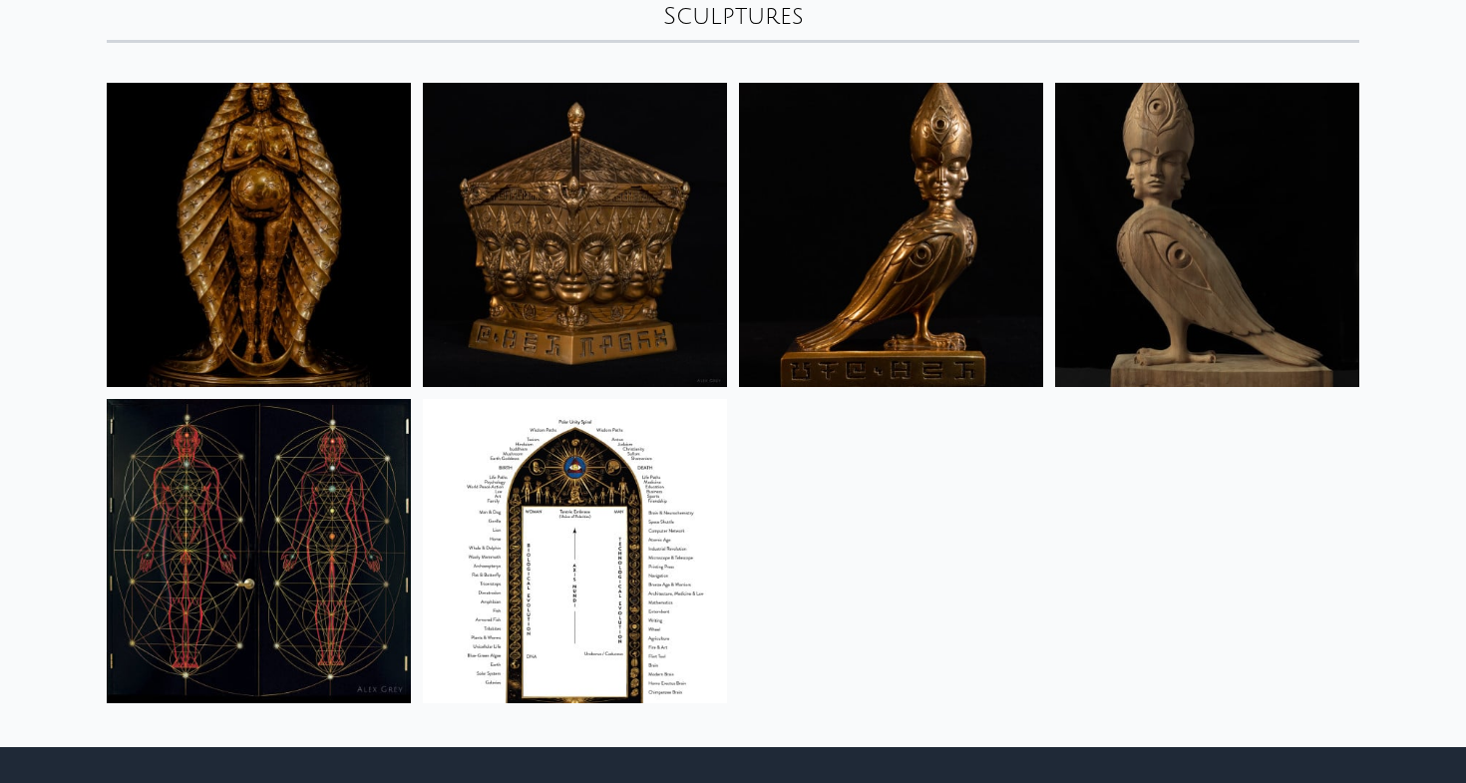
scroll to position [0, 0]
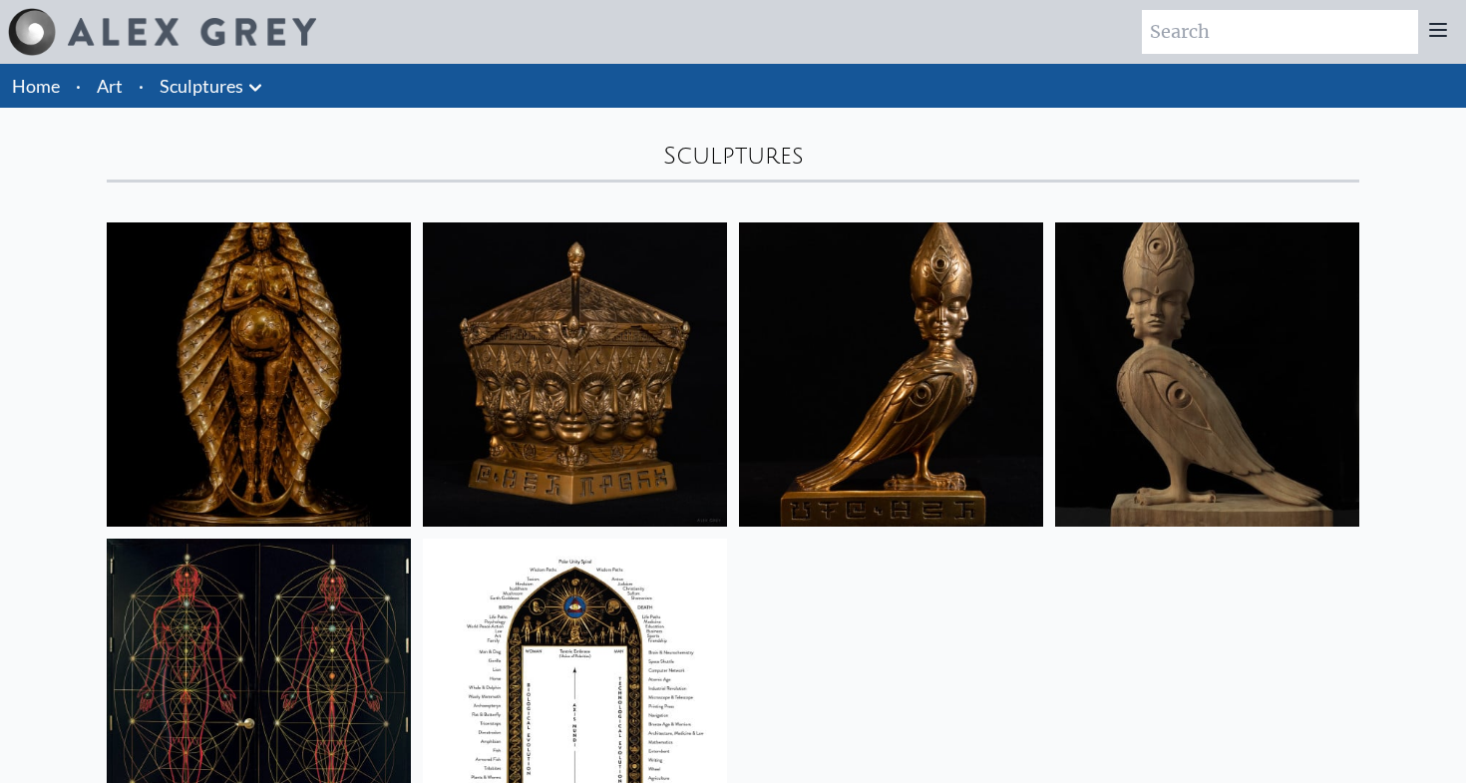
click at [125, 93] on li "Art" at bounding box center [110, 86] width 42 height 44
click at [103, 93] on link "Art" at bounding box center [110, 86] width 26 height 28
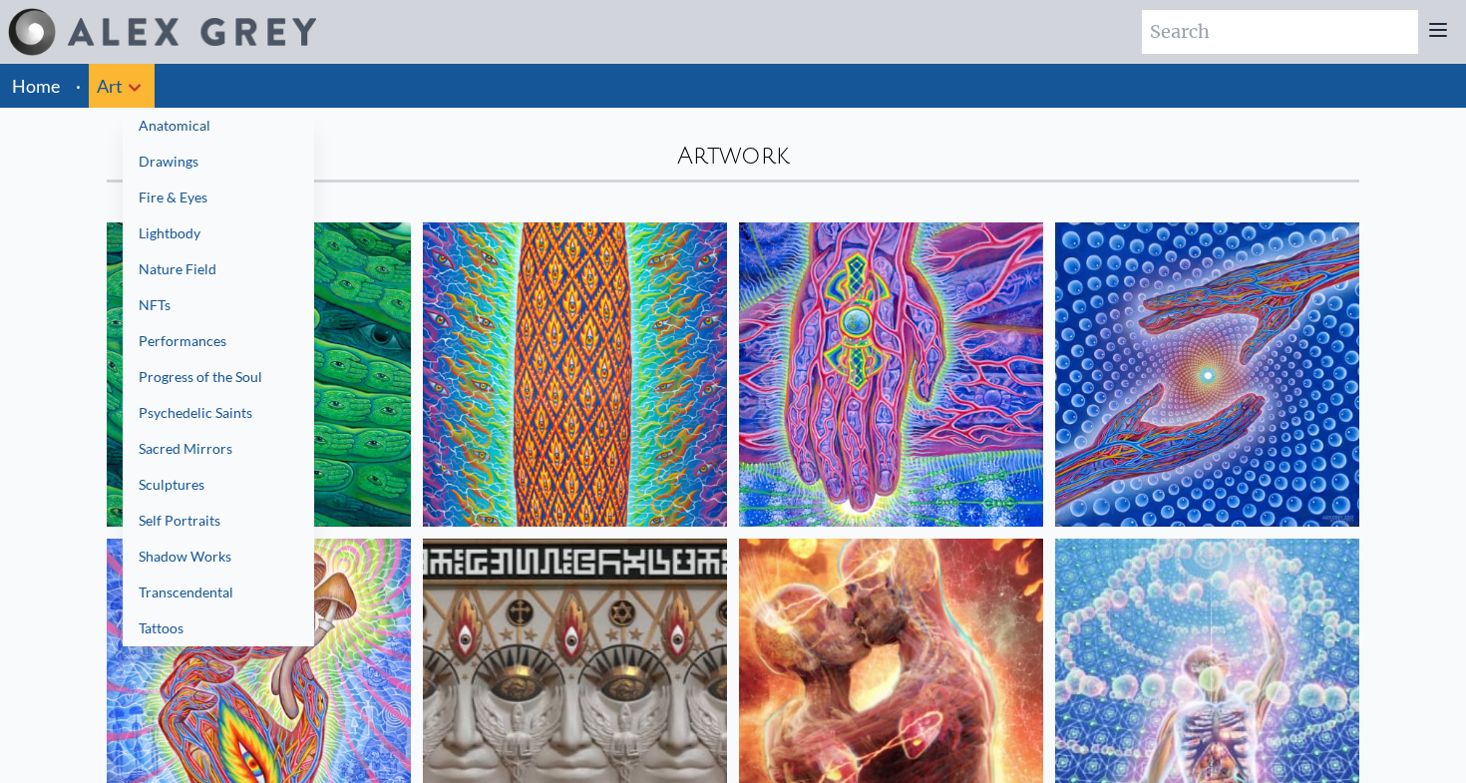
click at [221, 518] on link "Self Portraits" at bounding box center [219, 521] width 192 height 36
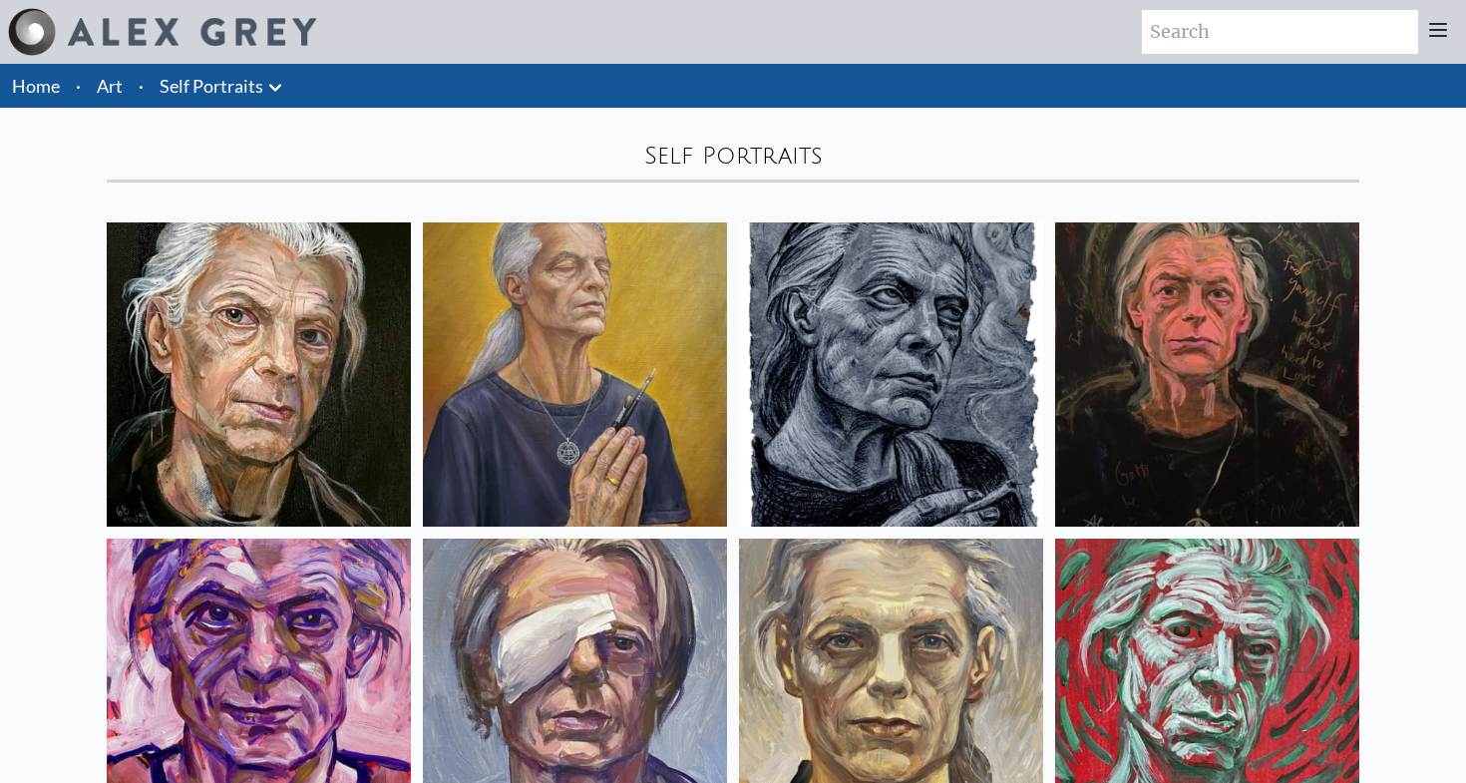
click at [104, 81] on link "Art" at bounding box center [110, 86] width 26 height 28
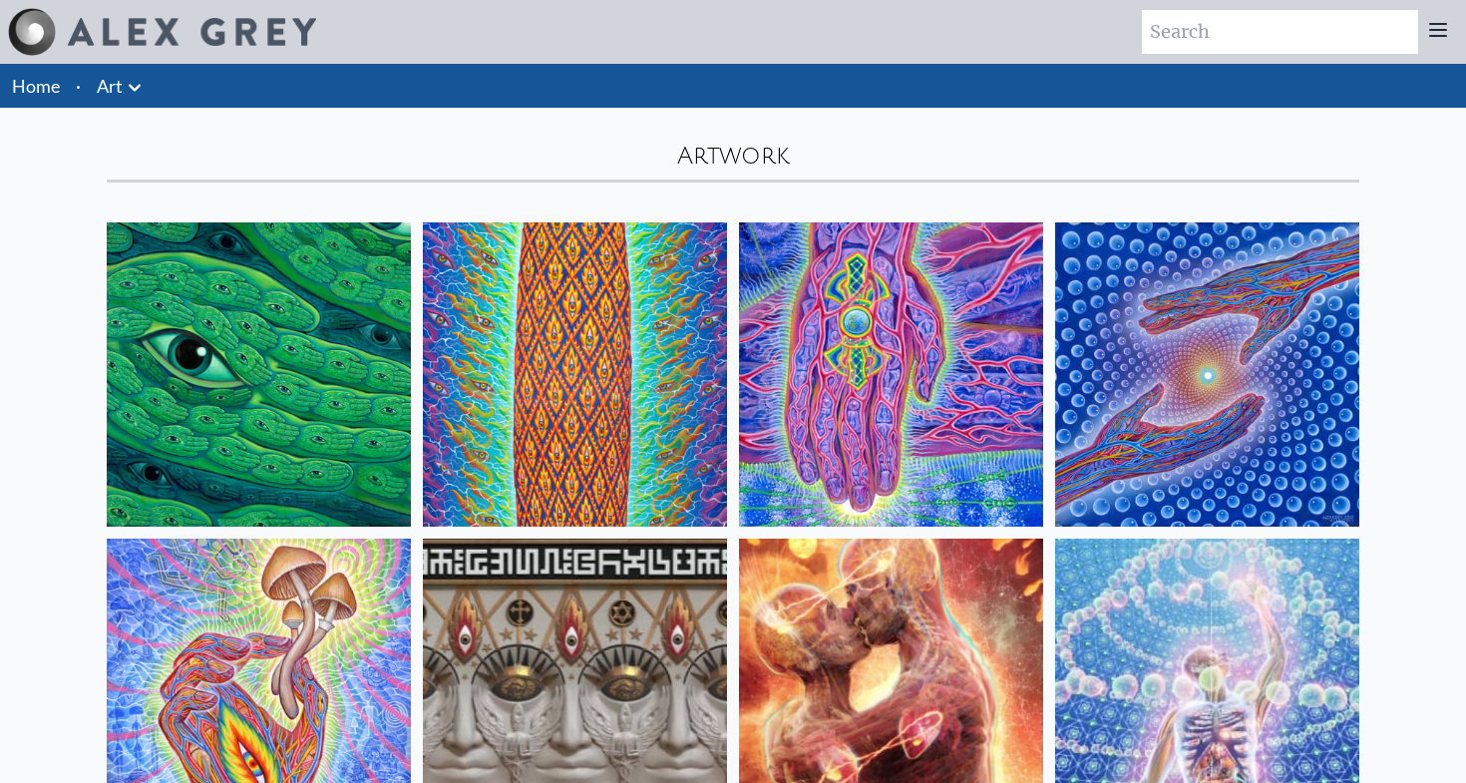
click at [135, 82] on icon at bounding box center [135, 88] width 24 height 24
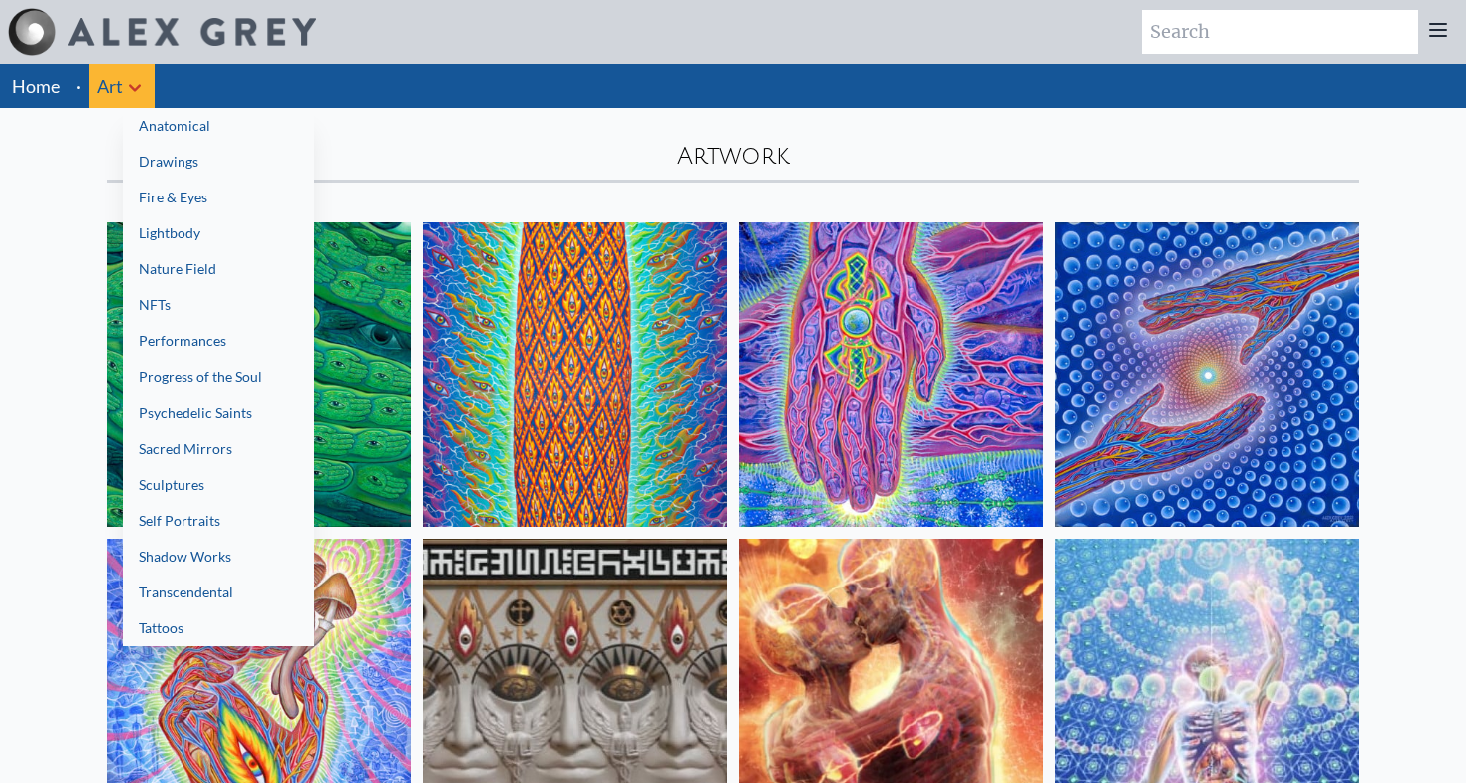
click at [222, 553] on link "Shadow Works" at bounding box center [219, 557] width 192 height 36
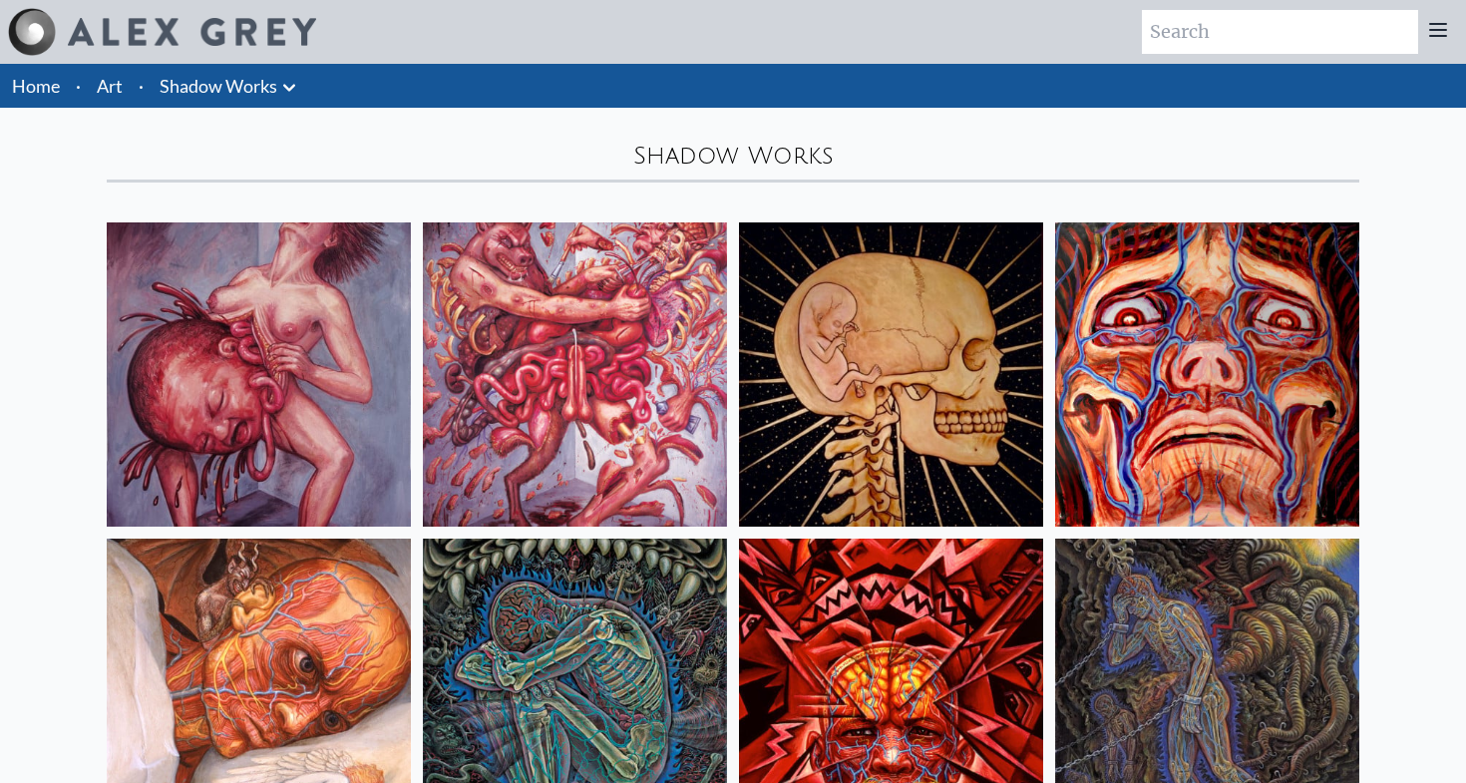
click at [129, 84] on li "Art" at bounding box center [110, 86] width 42 height 44
click at [114, 84] on link "Art" at bounding box center [110, 86] width 26 height 28
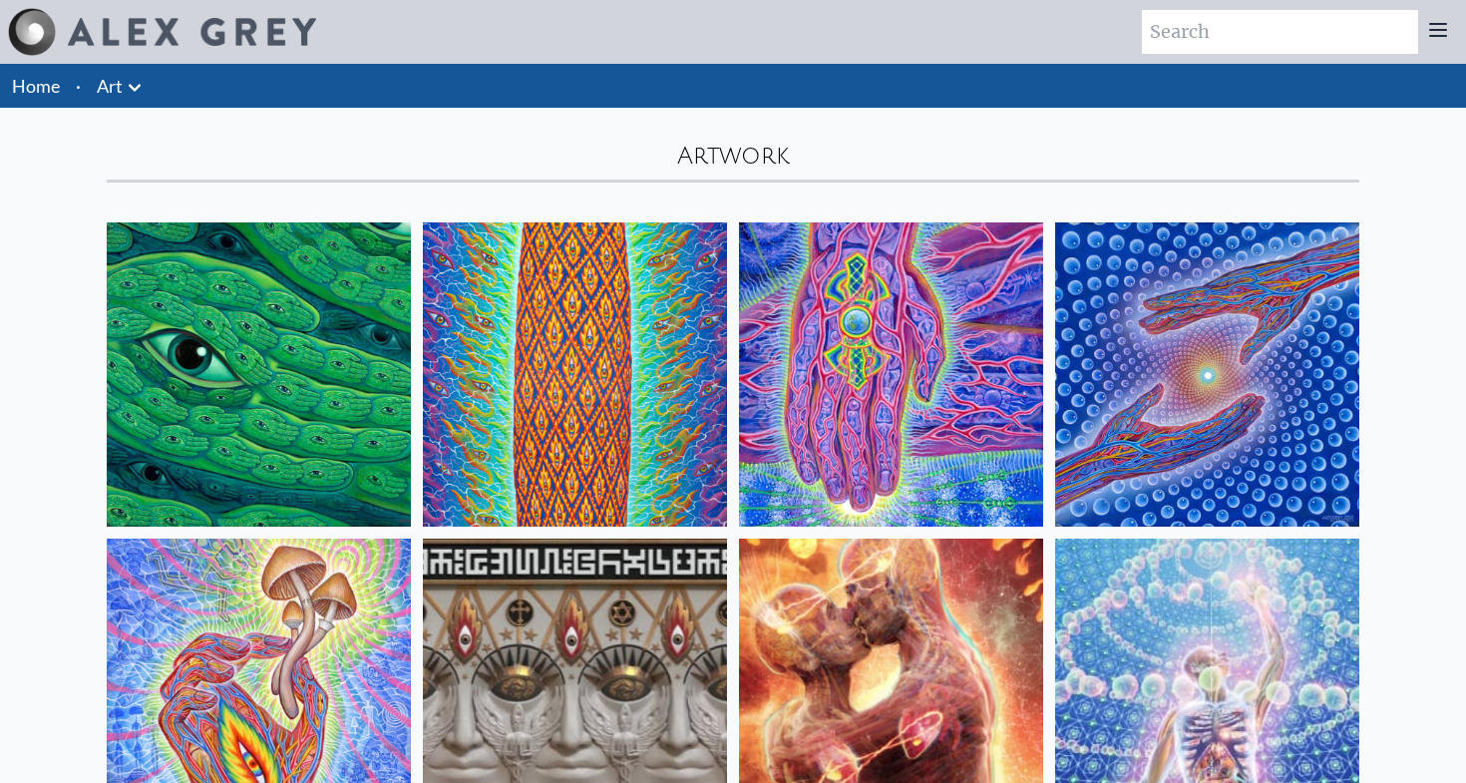
click at [137, 85] on icon at bounding box center [135, 88] width 24 height 24
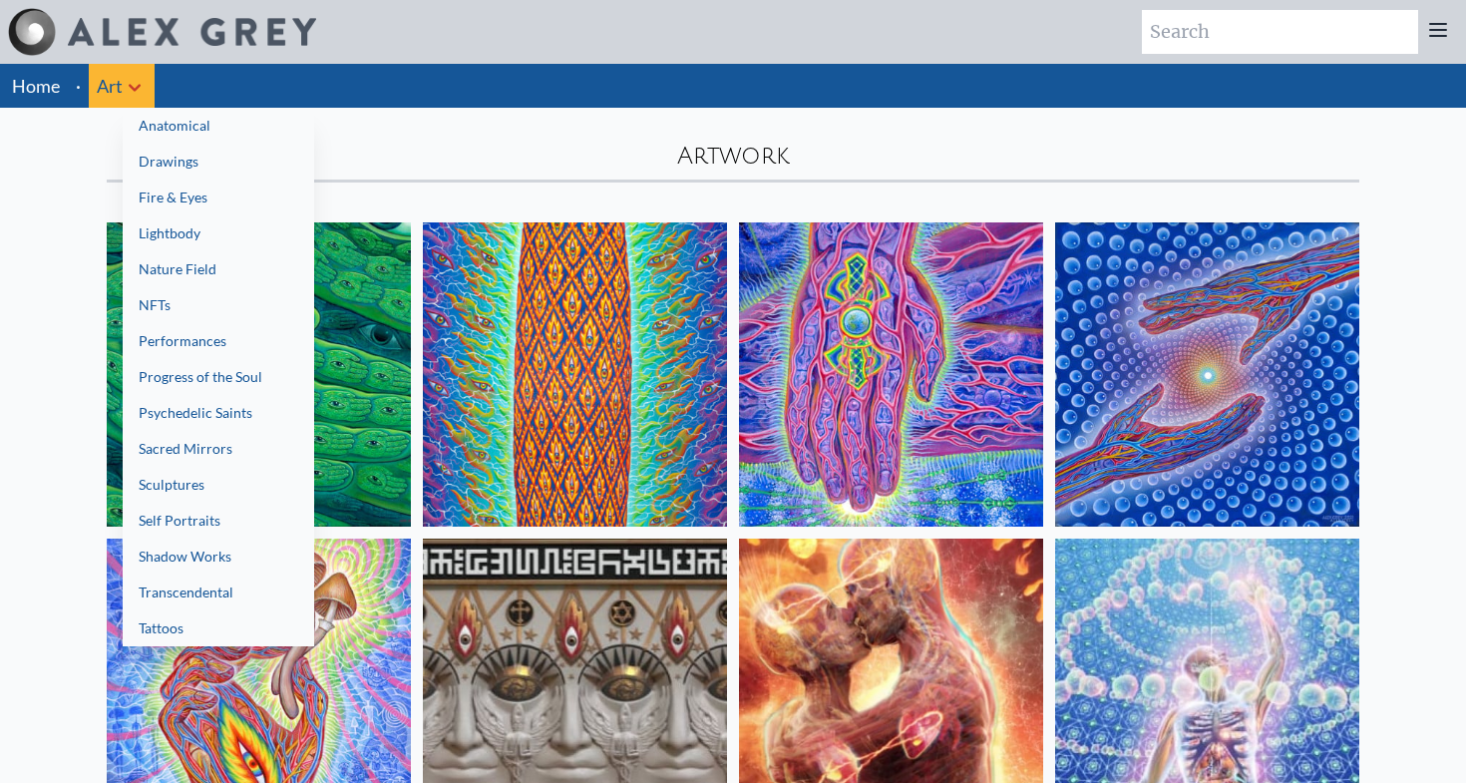
click at [196, 583] on link "Transcendental" at bounding box center [219, 593] width 192 height 36
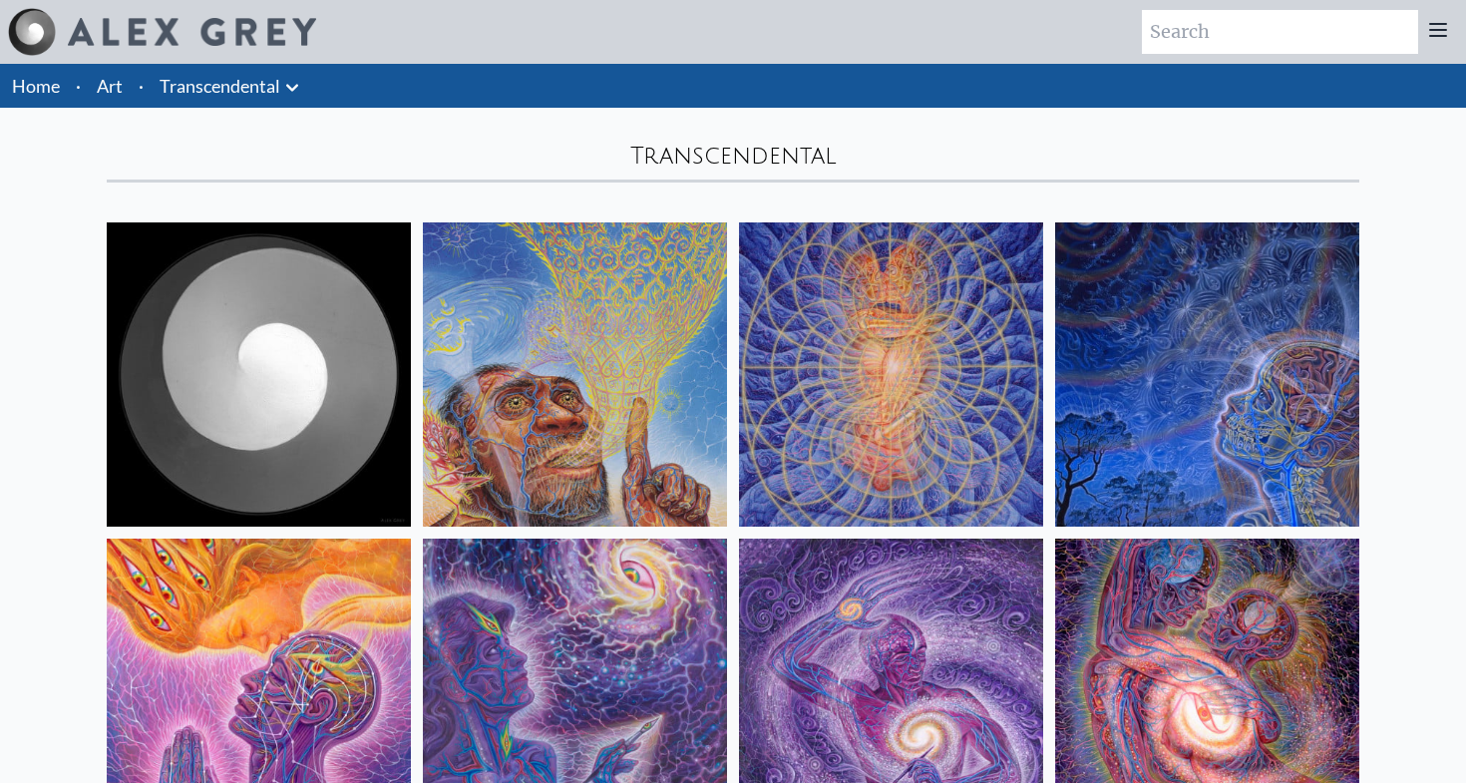
click at [110, 104] on li "Art" at bounding box center [110, 86] width 42 height 44
click at [103, 83] on link "Art" at bounding box center [110, 86] width 26 height 28
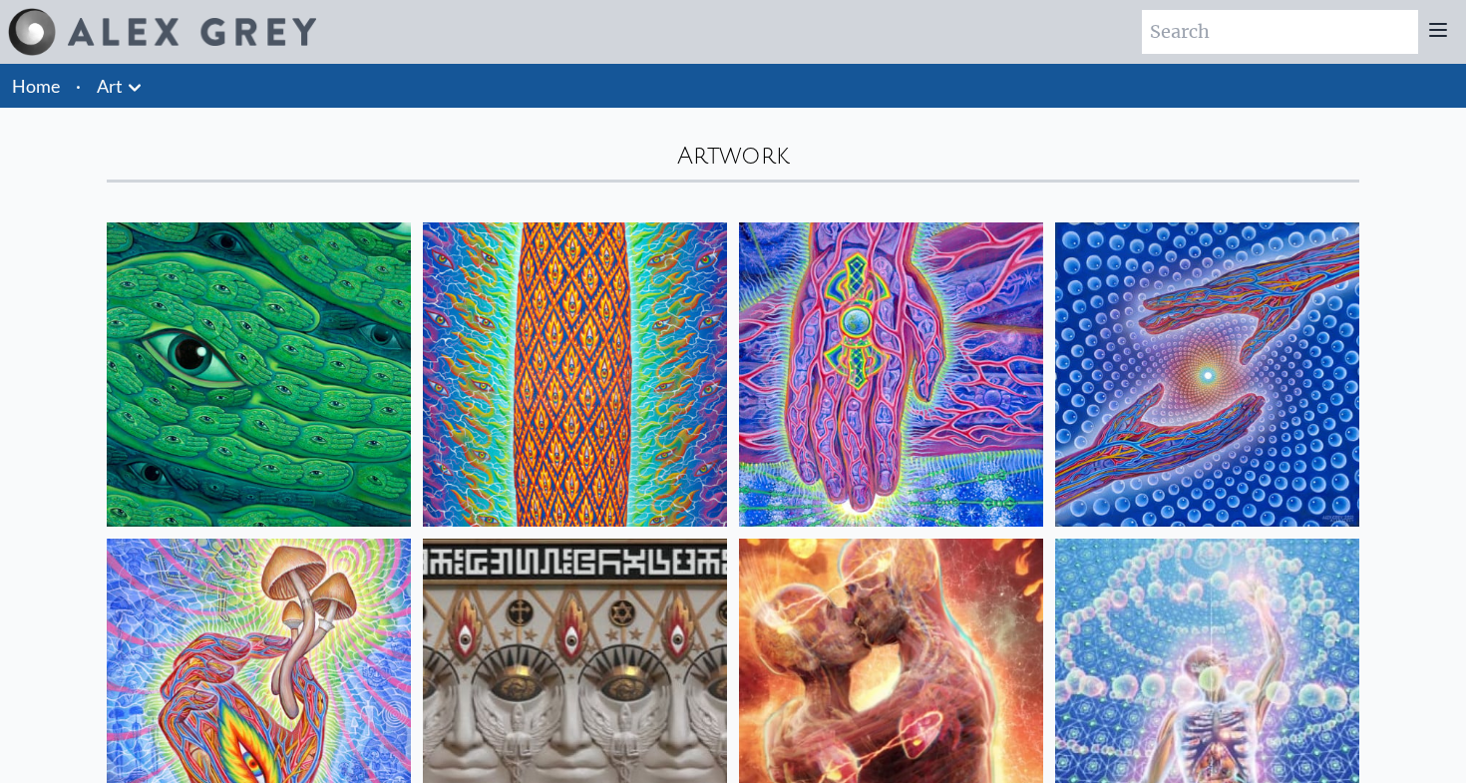
click at [136, 84] on icon at bounding box center [135, 88] width 24 height 24
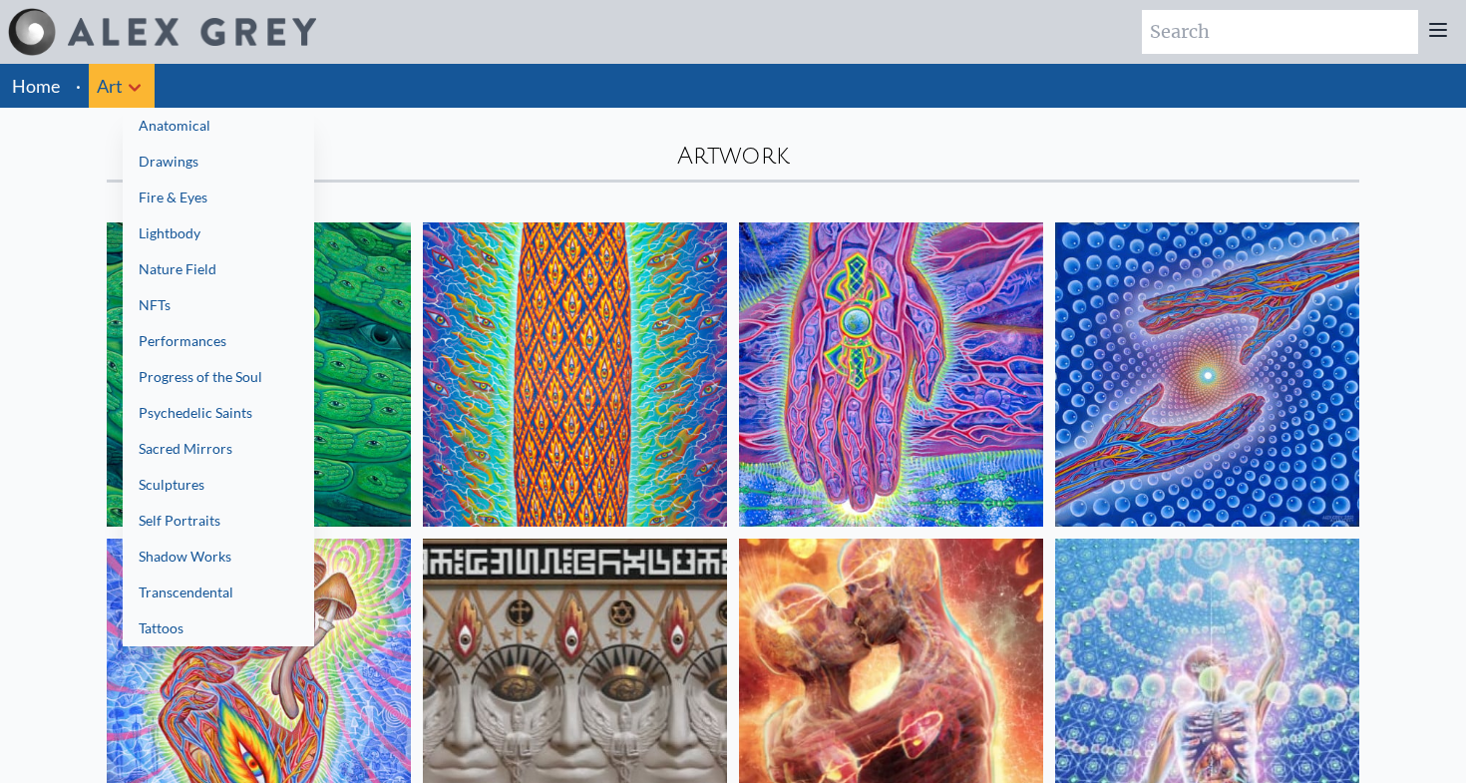
click at [204, 616] on link "Tattoos" at bounding box center [219, 628] width 192 height 36
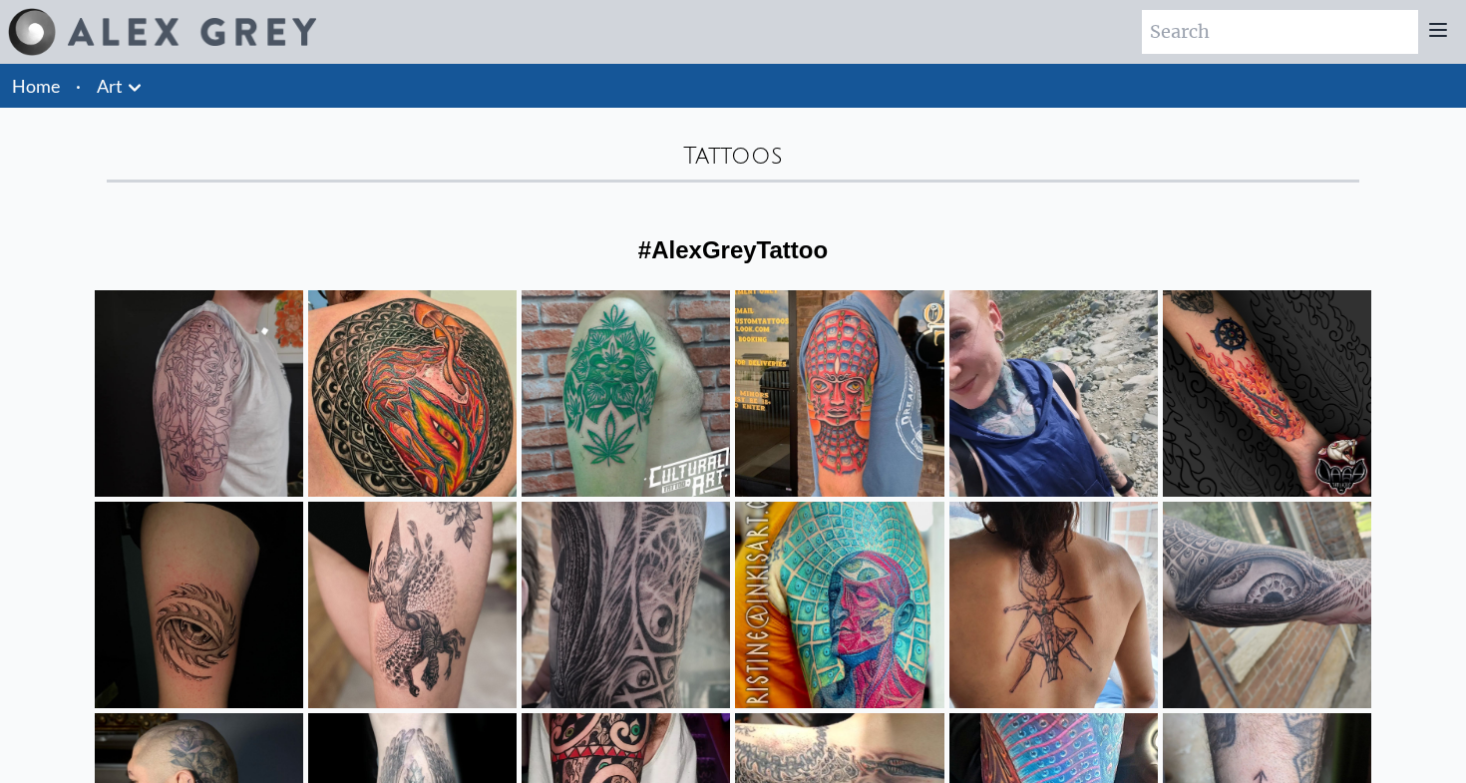
click at [118, 36] on img at bounding box center [192, 32] width 248 height 28
